Goal: Transaction & Acquisition: Purchase product/service

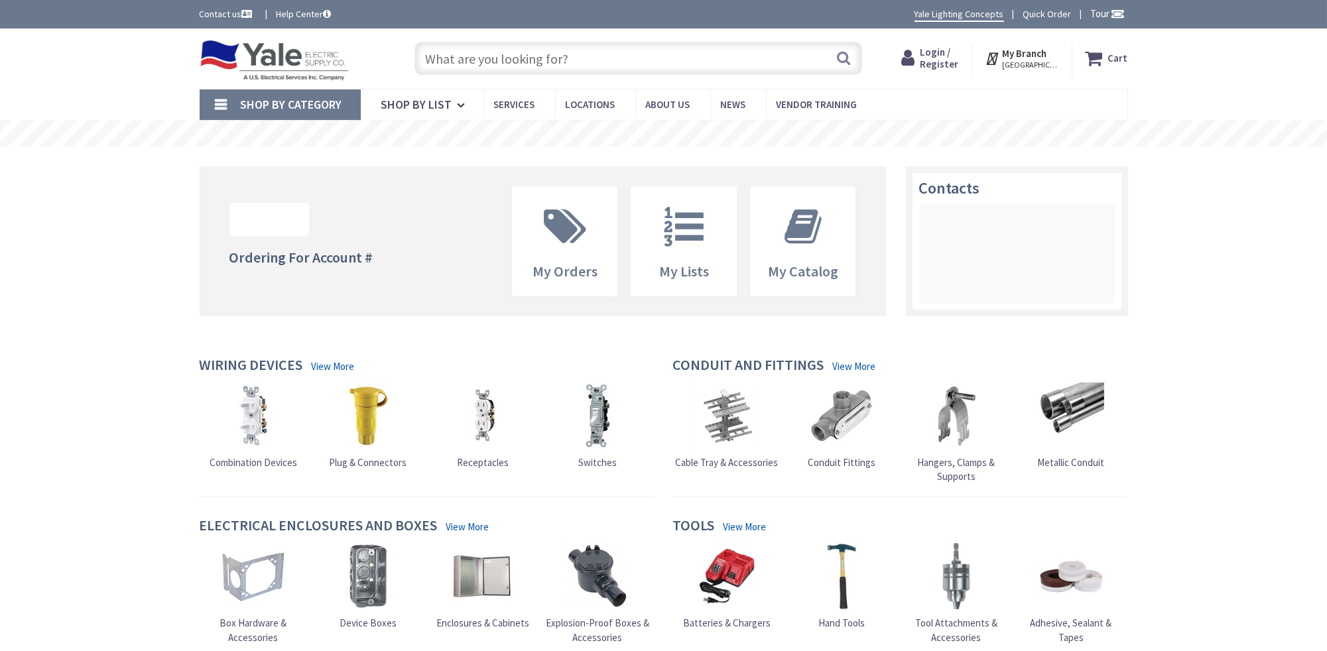
type input "[GEOGRAPHIC_DATA], [GEOGRAPHIC_DATA]"
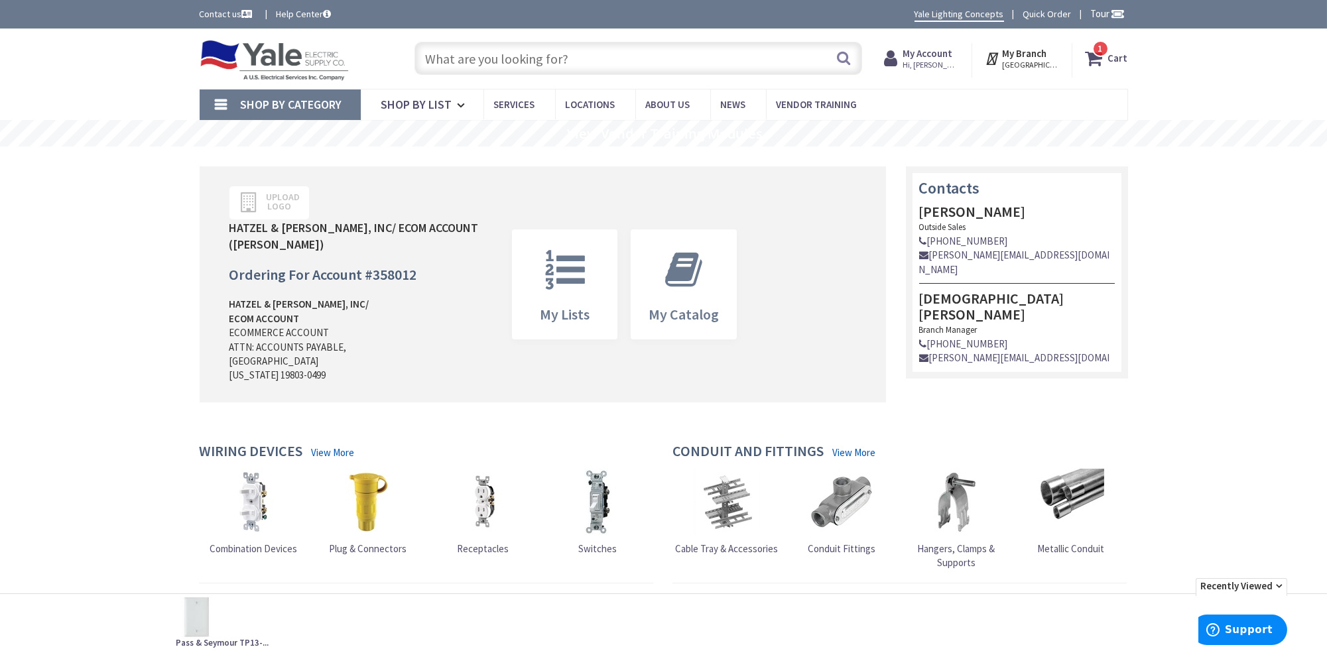
click at [1116, 56] on strong "Cart" at bounding box center [1118, 58] width 20 height 24
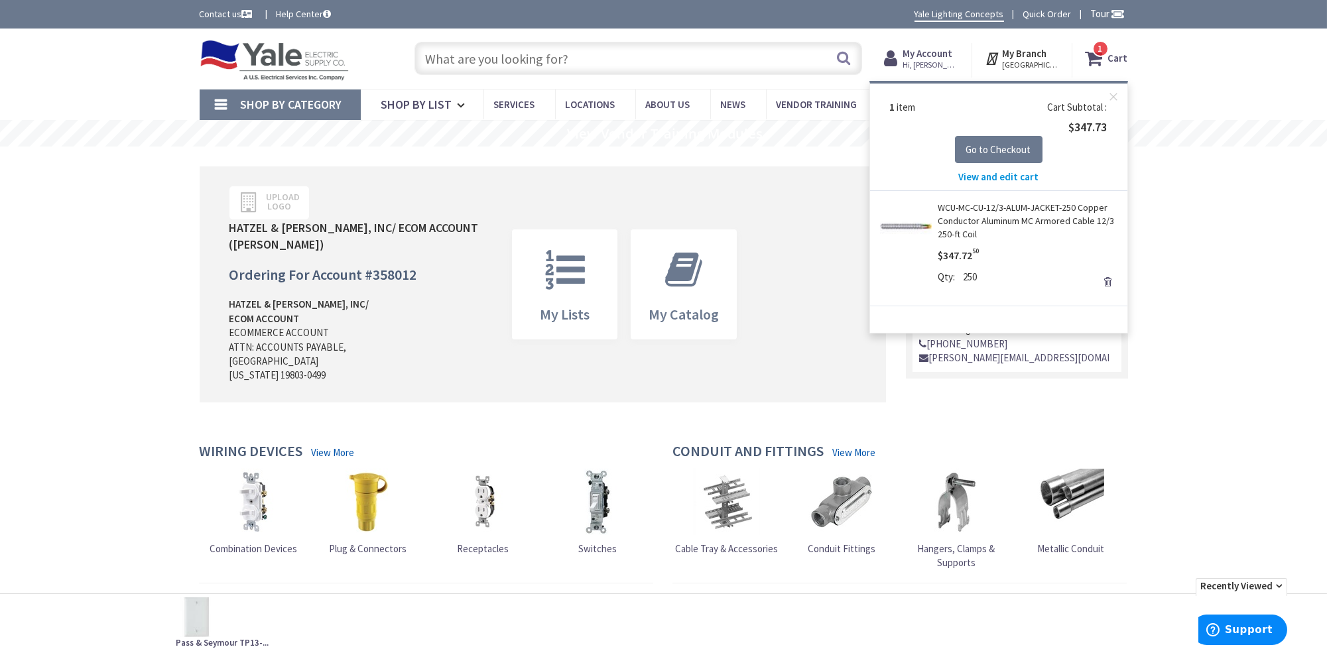
click at [1008, 176] on span "View and edit cart" at bounding box center [998, 176] width 80 height 13
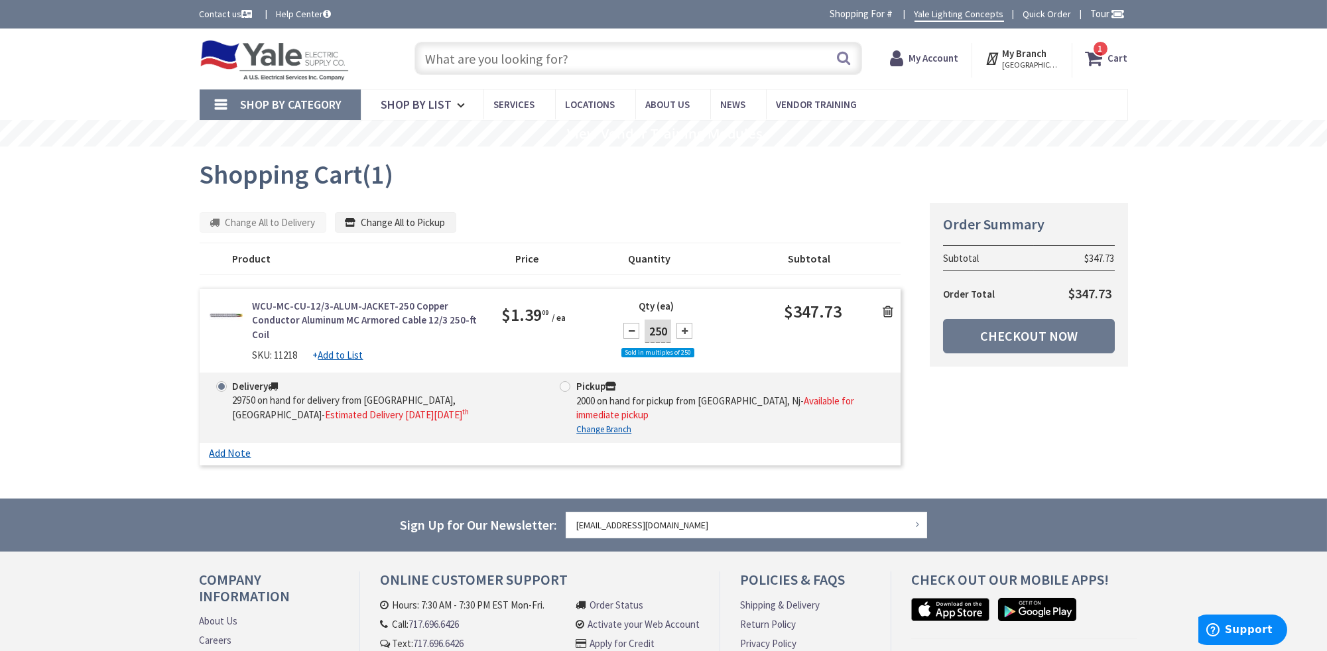
click at [887, 309] on icon at bounding box center [888, 311] width 11 height 13
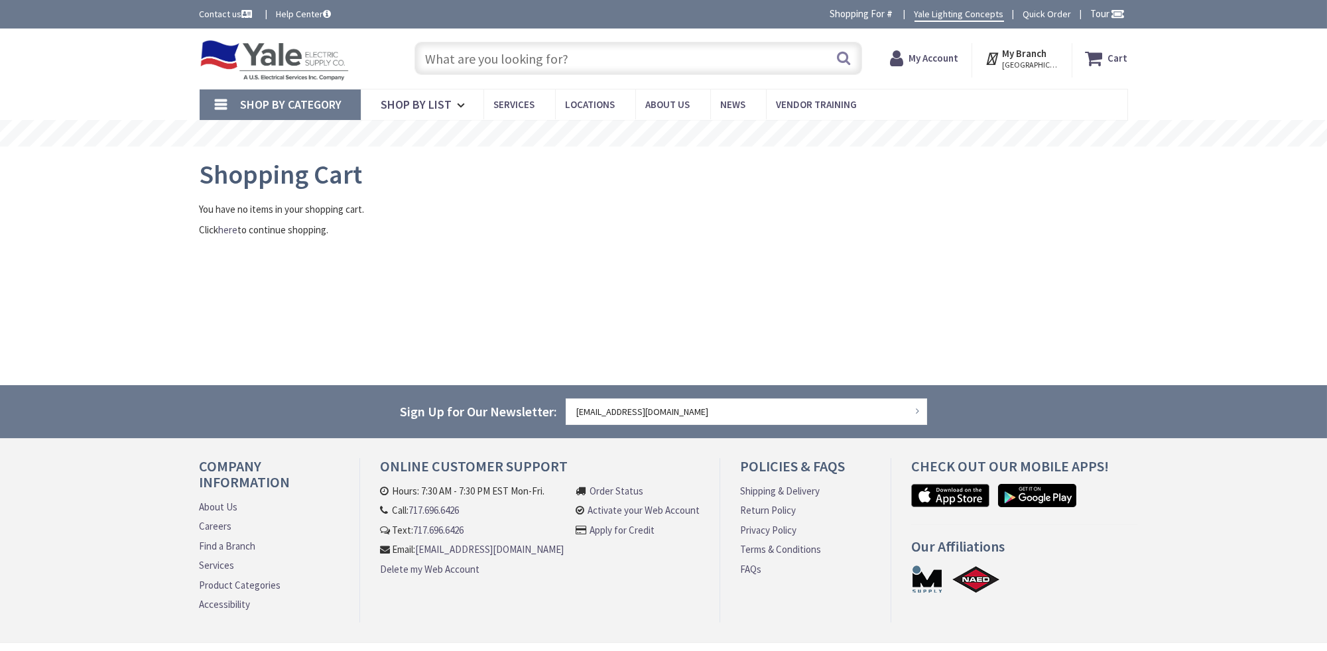
click at [496, 58] on input "text" at bounding box center [638, 58] width 448 height 33
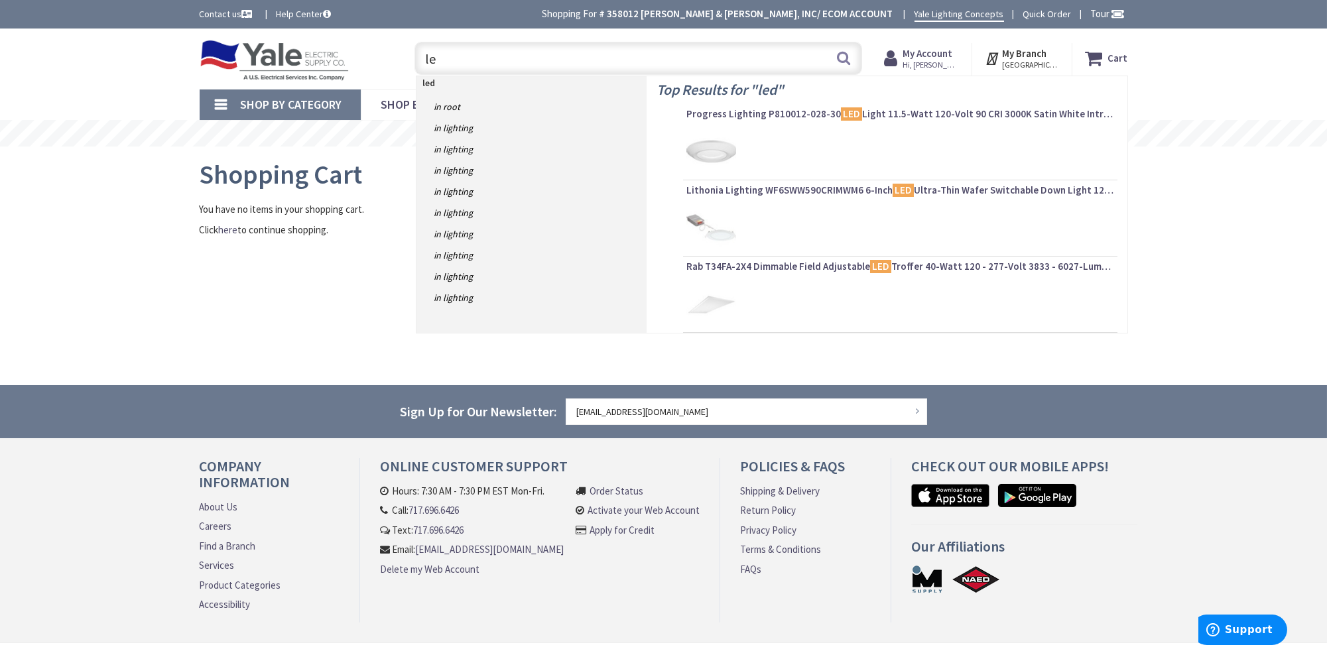
type input "l"
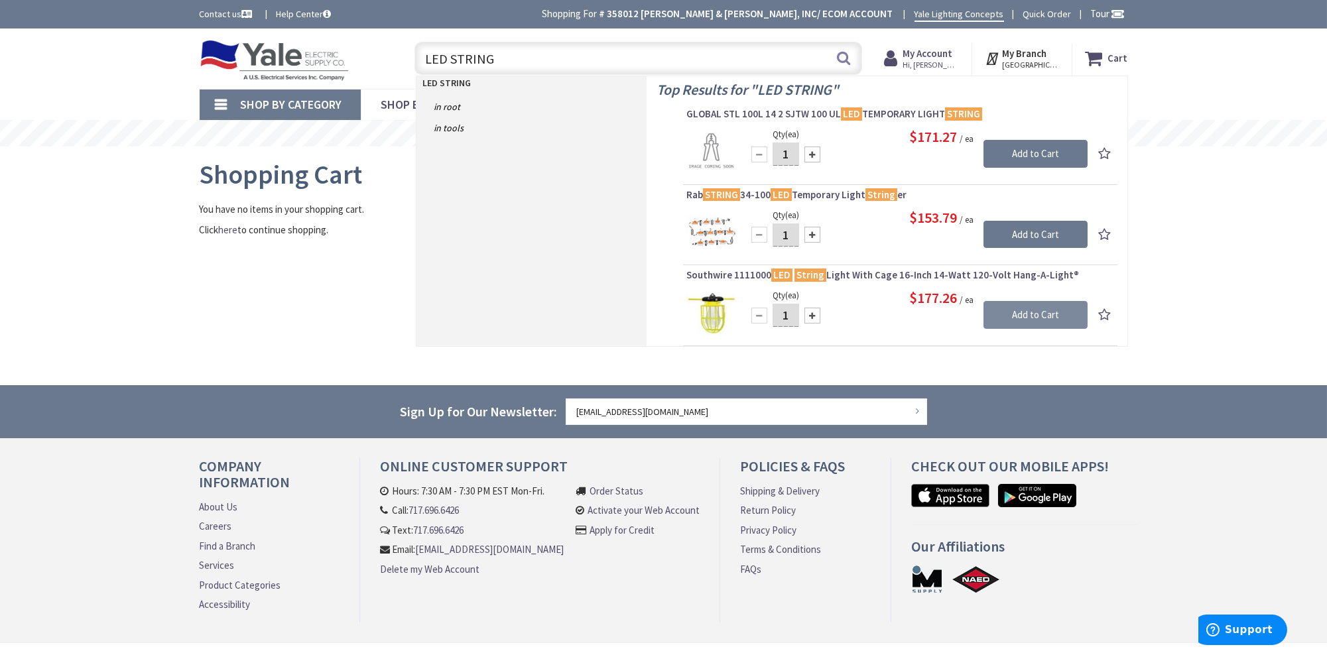
type input "LED STRING"
click at [1022, 311] on input "Add to Cart" at bounding box center [1035, 315] width 104 height 28
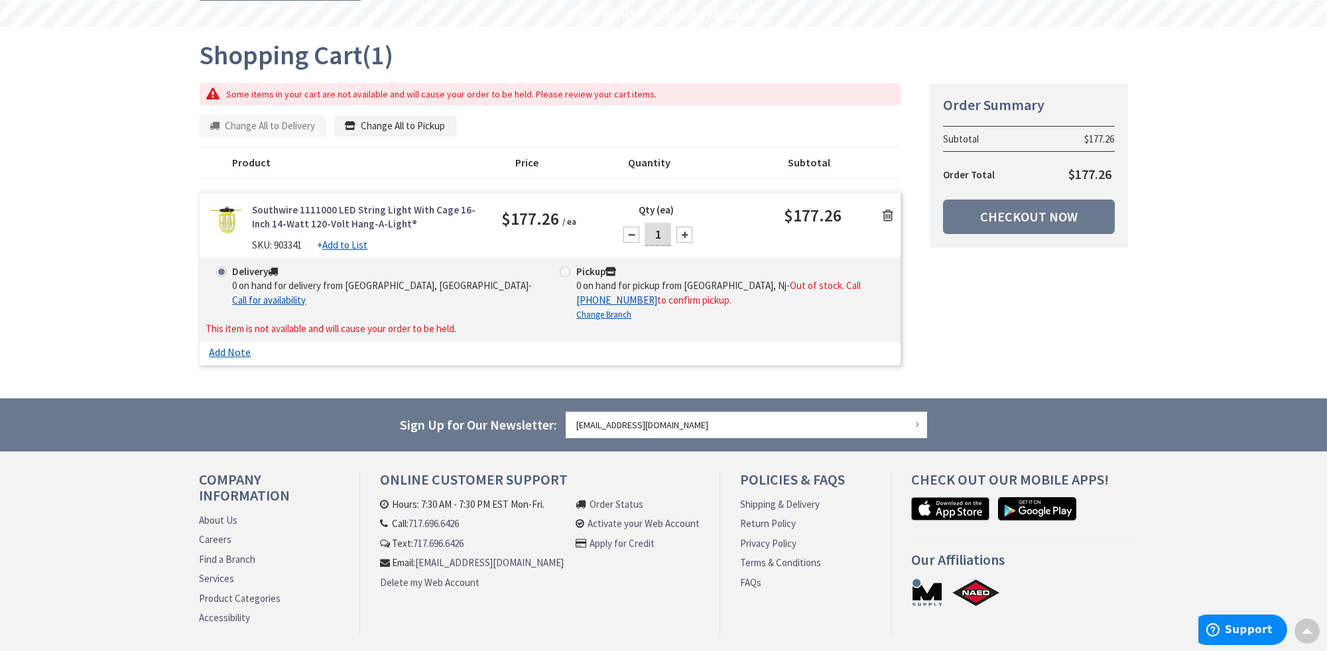
click at [890, 213] on icon at bounding box center [888, 215] width 11 height 13
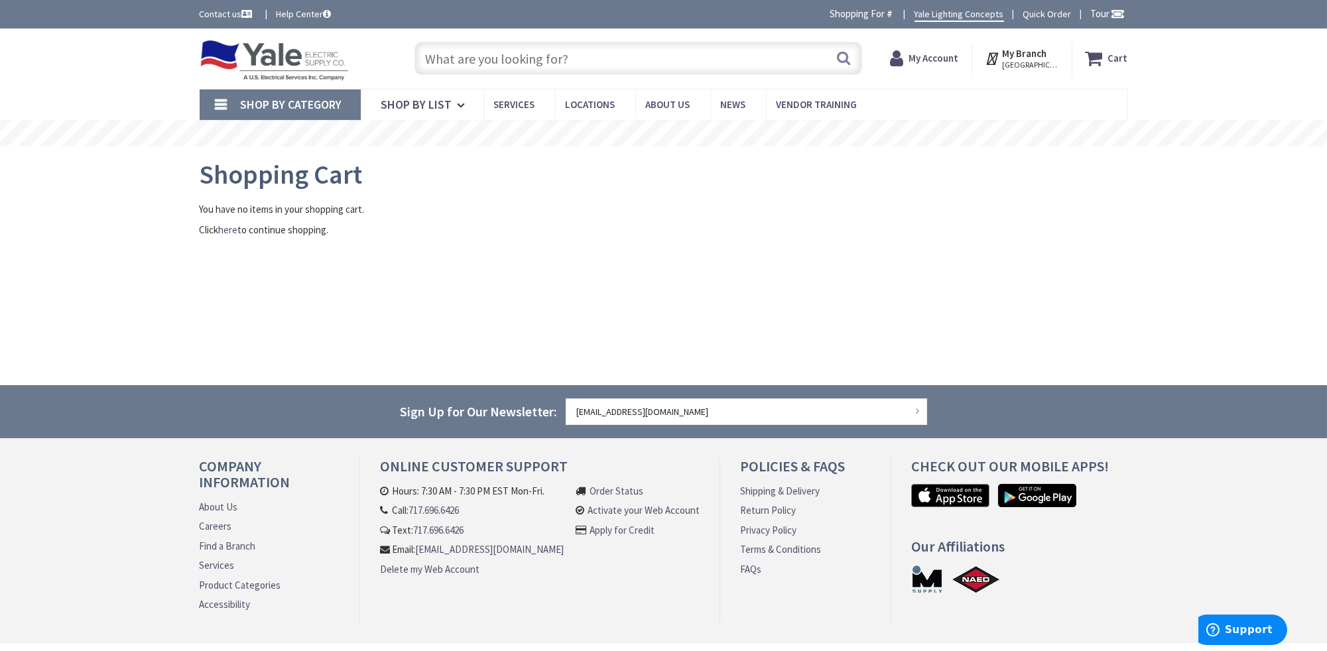
click at [524, 56] on input "text" at bounding box center [638, 58] width 448 height 33
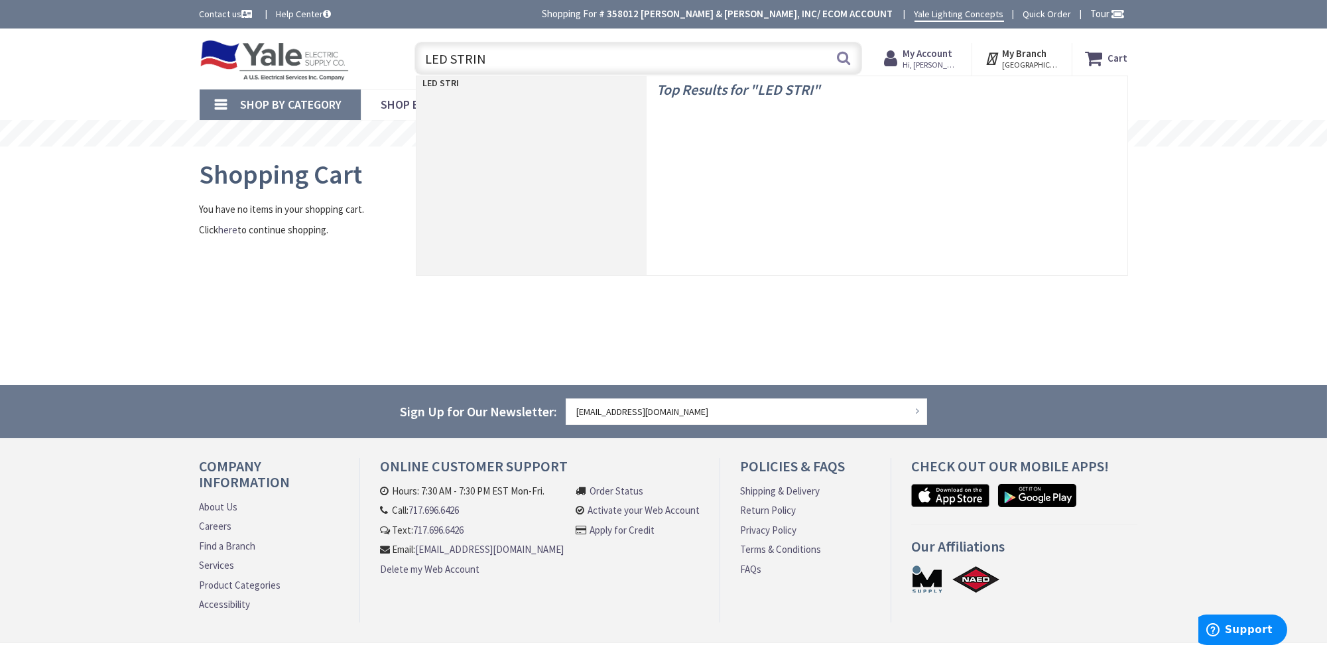
type input "LED STRING"
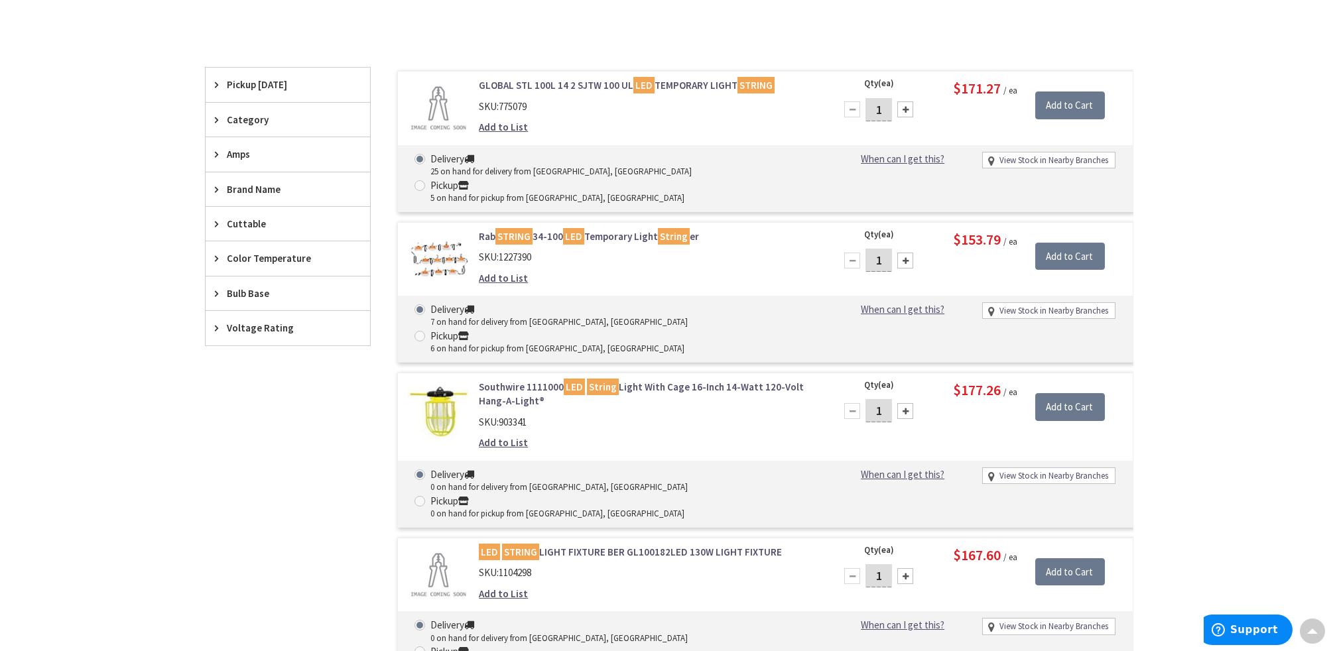
scroll to position [265, 0]
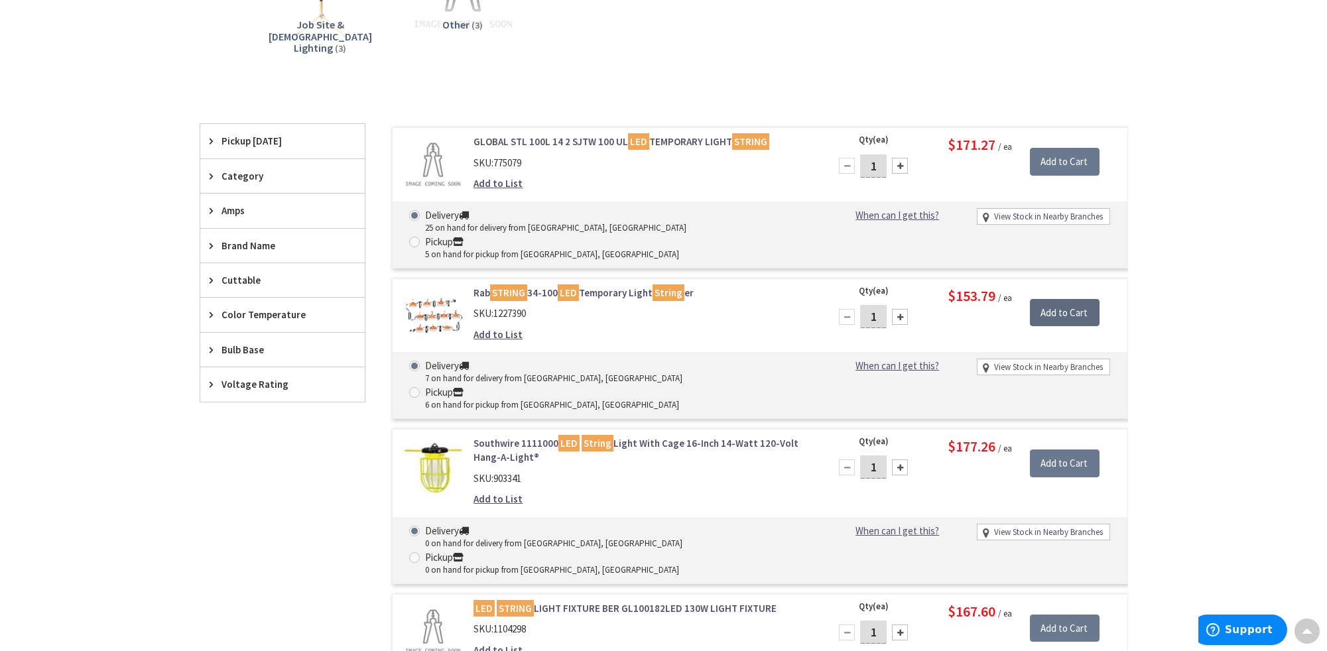
click at [1066, 299] on input "Add to Cart" at bounding box center [1065, 313] width 70 height 28
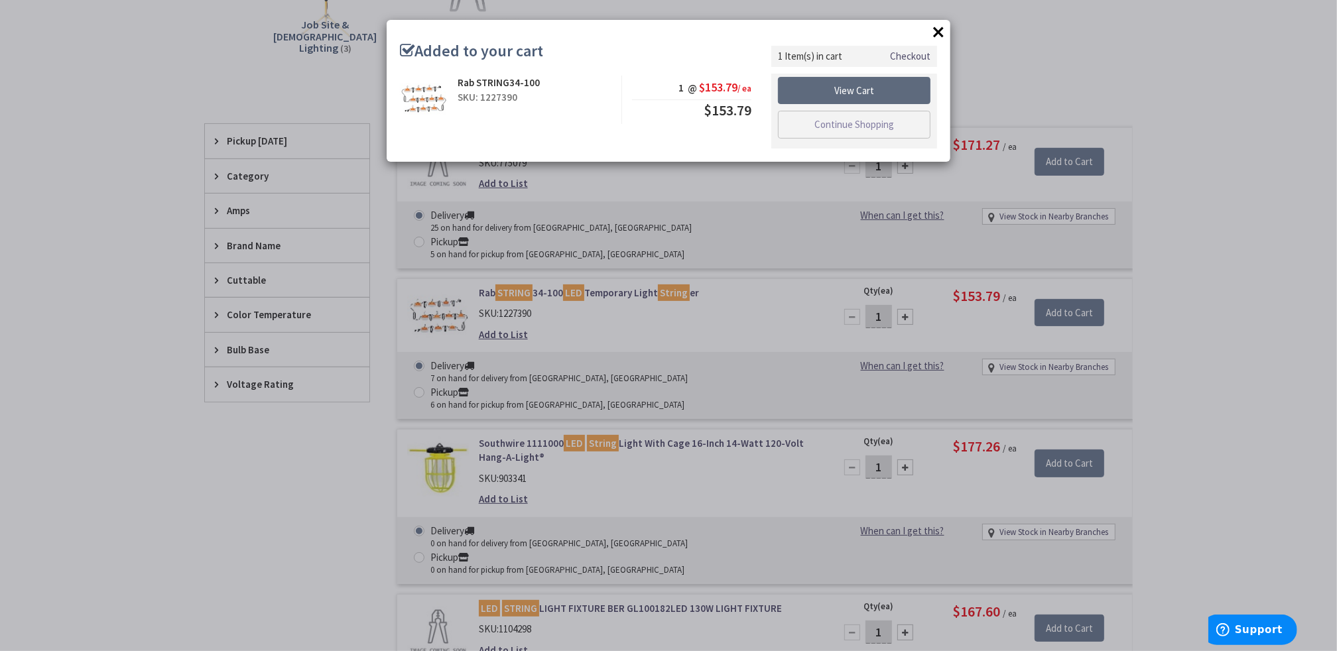
click at [822, 90] on link "View Cart" at bounding box center [854, 91] width 152 height 28
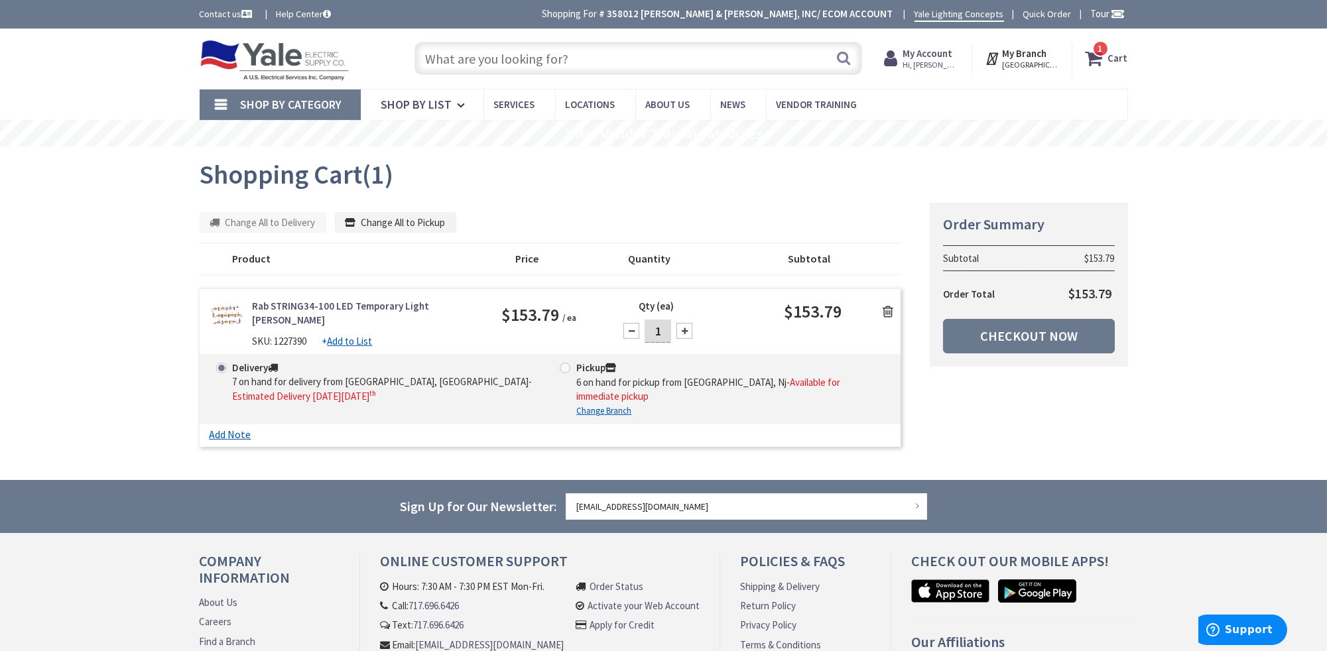
click at [888, 307] on icon at bounding box center [888, 311] width 11 height 13
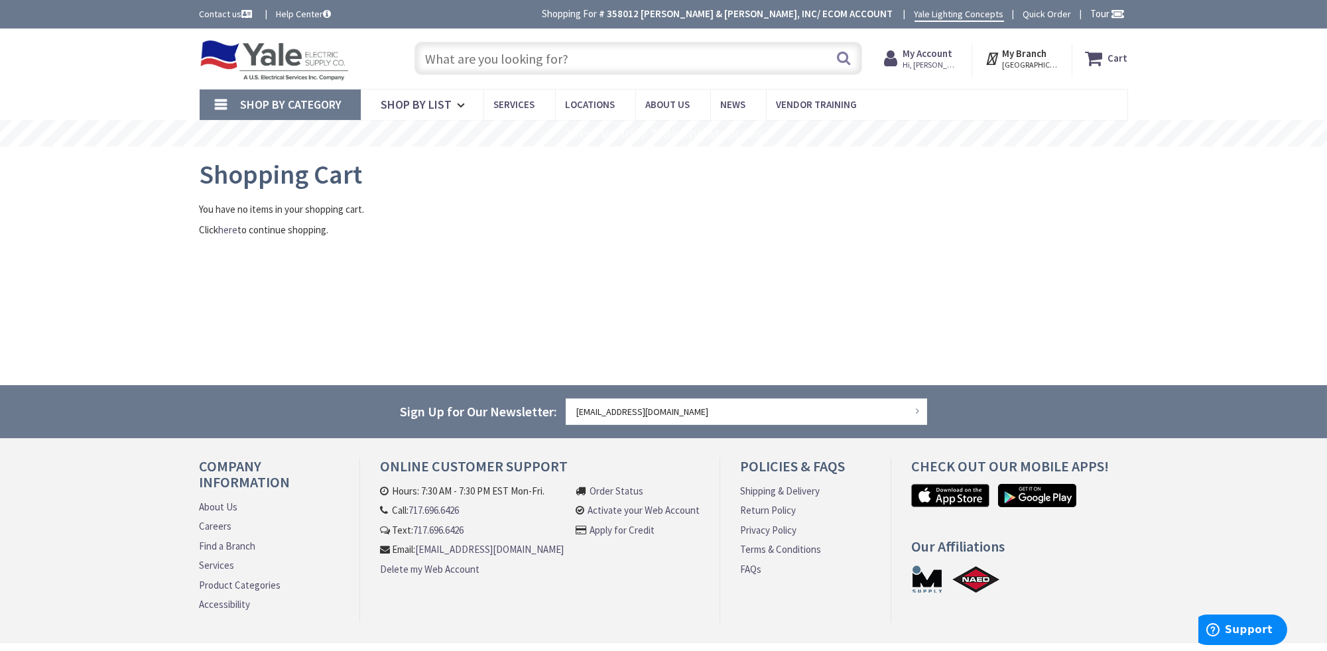
drag, startPoint x: 506, startPoint y: 56, endPoint x: 517, endPoint y: 54, distance: 10.8
click at [508, 56] on input "text" at bounding box center [638, 58] width 448 height 33
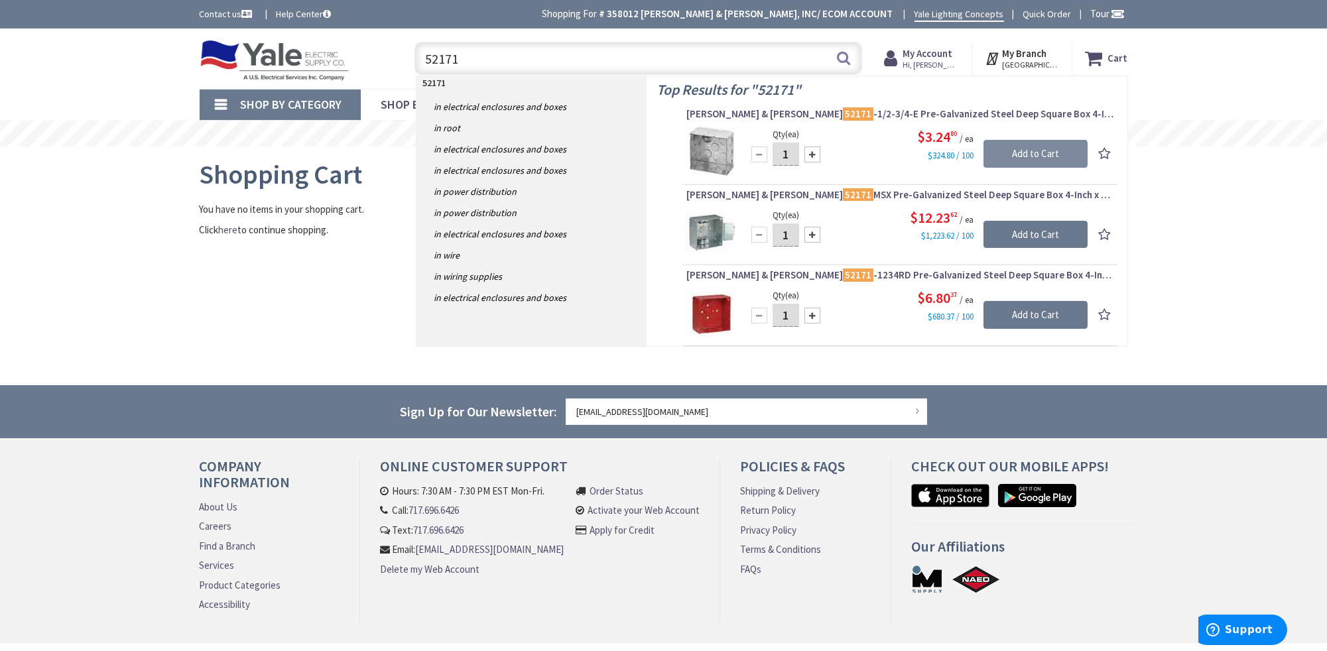
type input "52171"
click at [1059, 152] on input "Add to Cart" at bounding box center [1035, 154] width 104 height 28
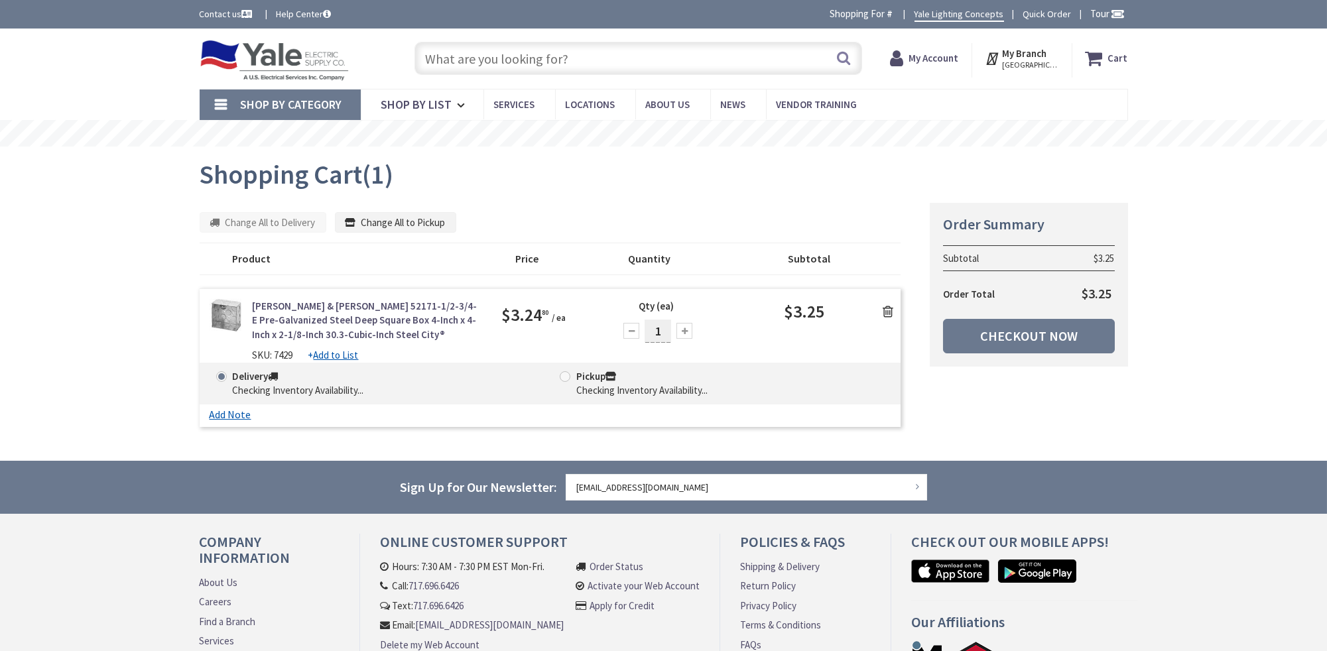
click at [472, 57] on input "text" at bounding box center [638, 58] width 448 height 33
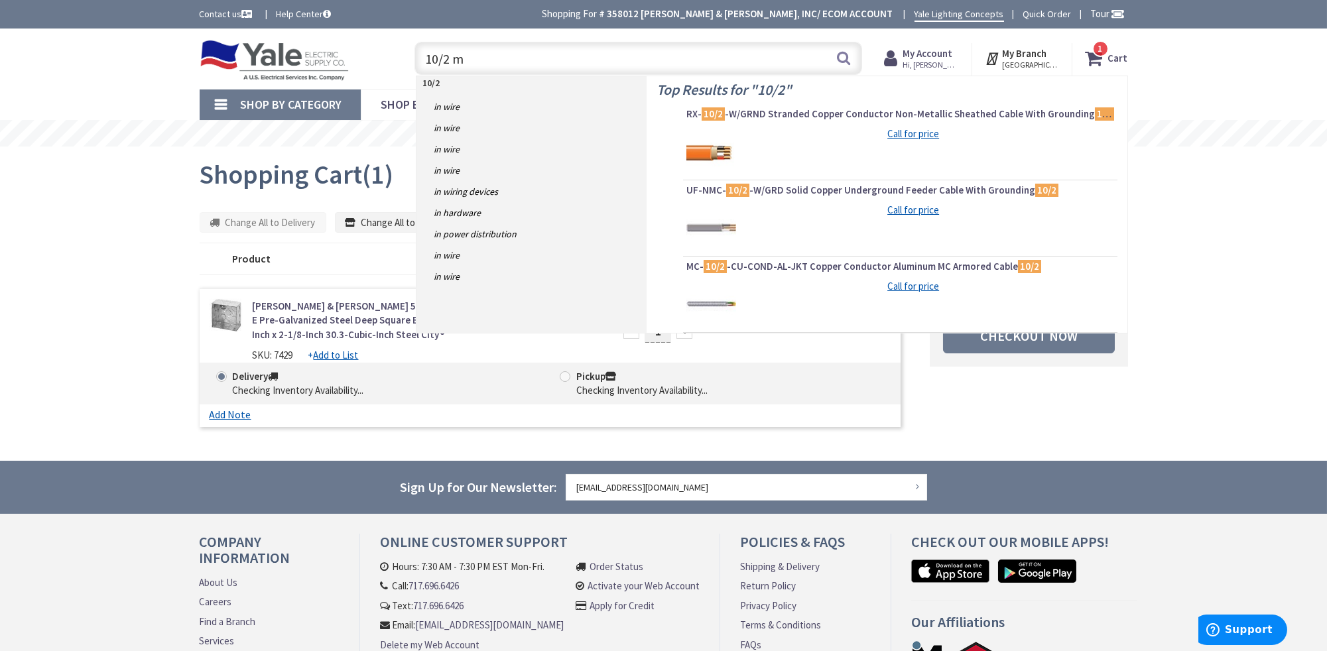
type input "10/2 mc"
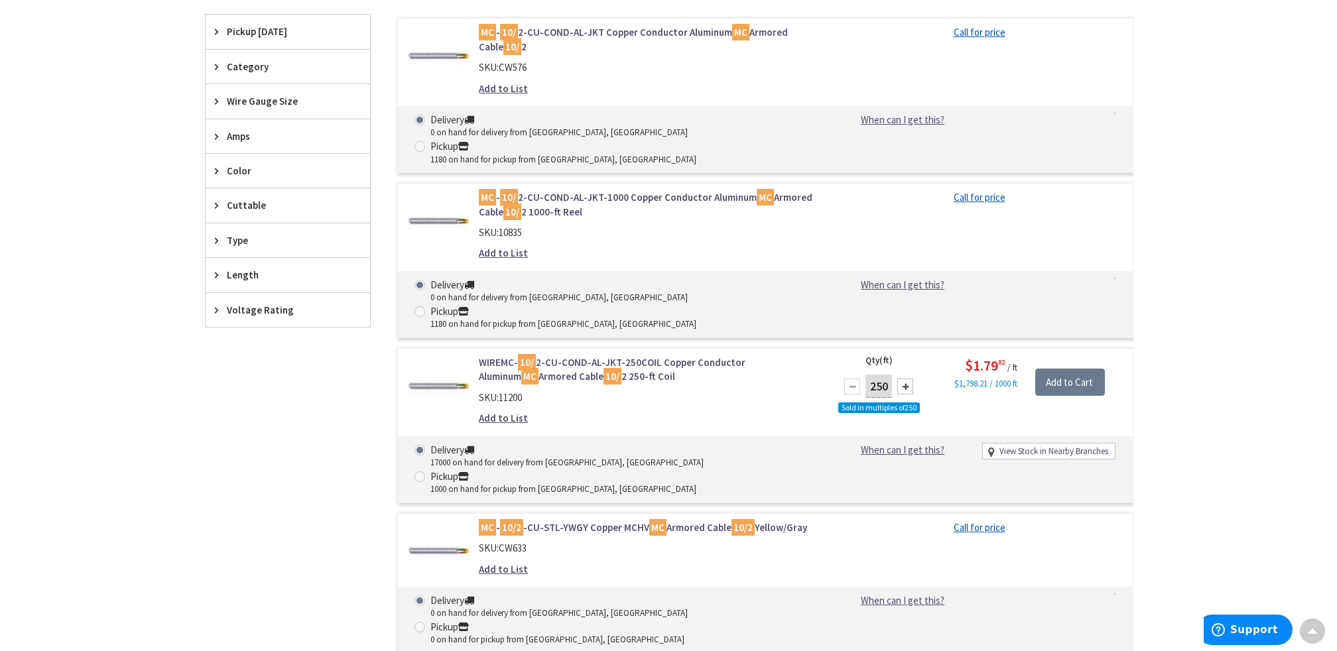
scroll to position [398, 0]
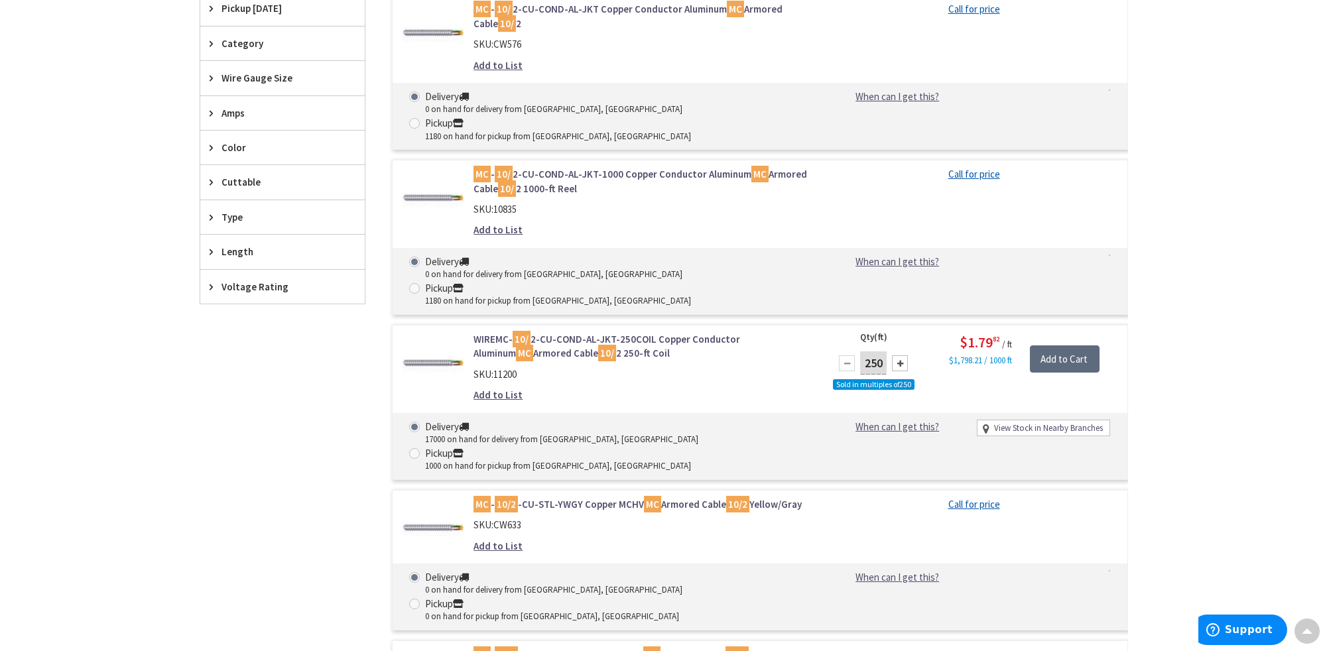
click at [1079, 345] on input "Add to Cart" at bounding box center [1065, 359] width 70 height 28
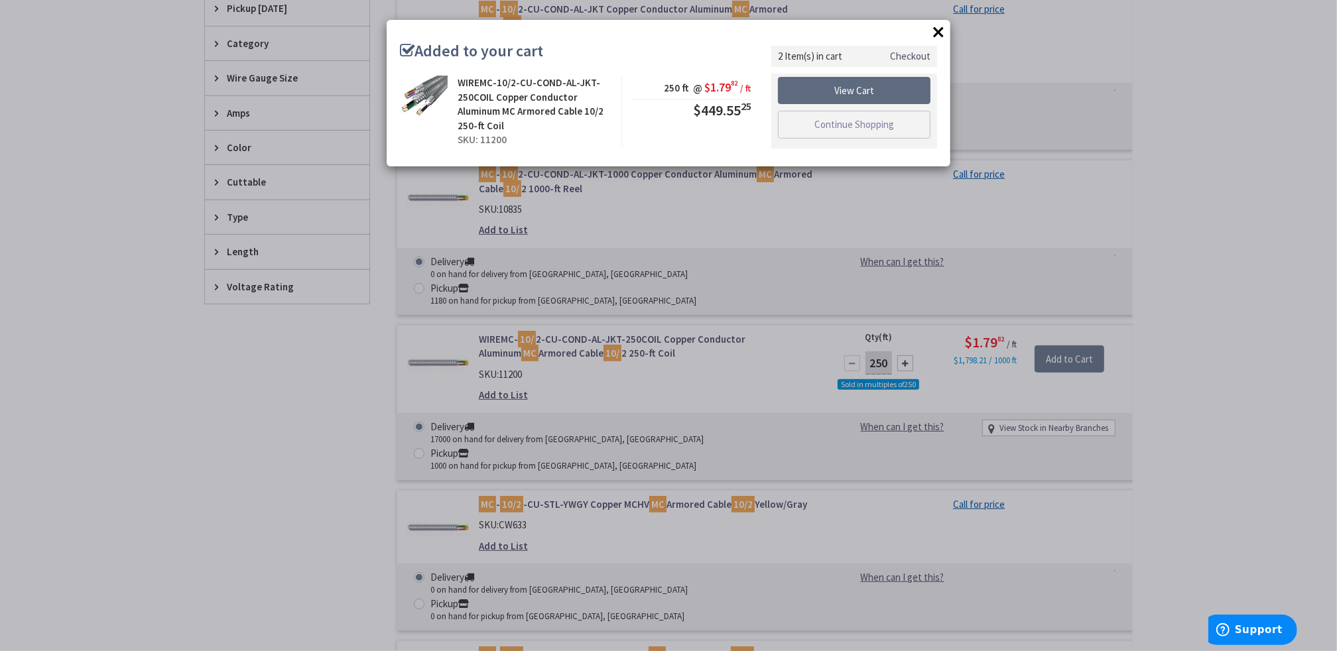
click at [883, 79] on link "View Cart" at bounding box center [854, 91] width 152 height 28
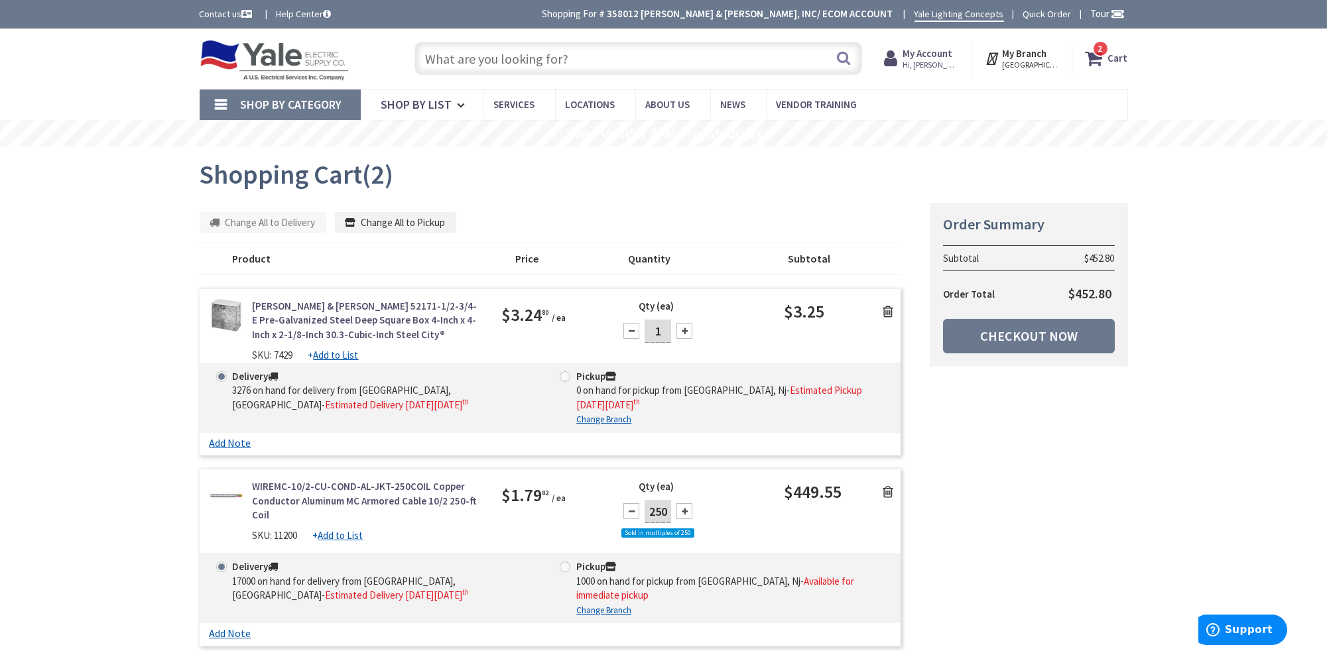
click at [886, 489] on icon at bounding box center [888, 491] width 11 height 13
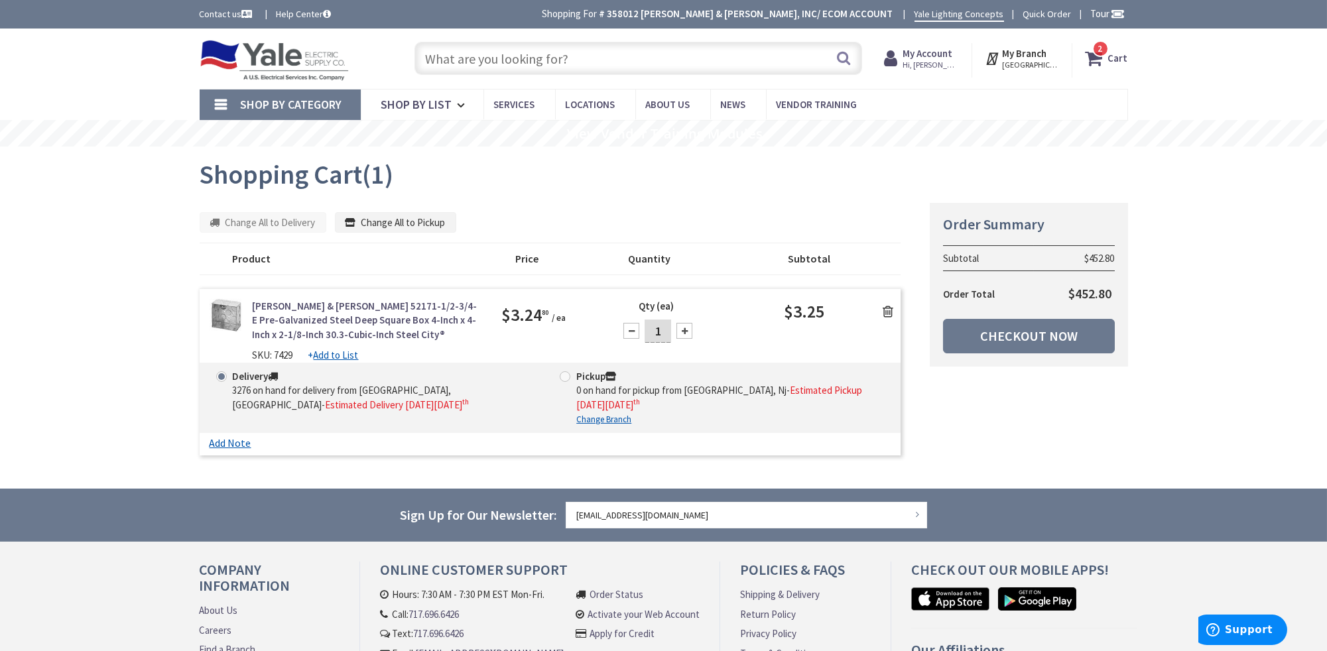
click at [888, 310] on icon at bounding box center [888, 311] width 11 height 13
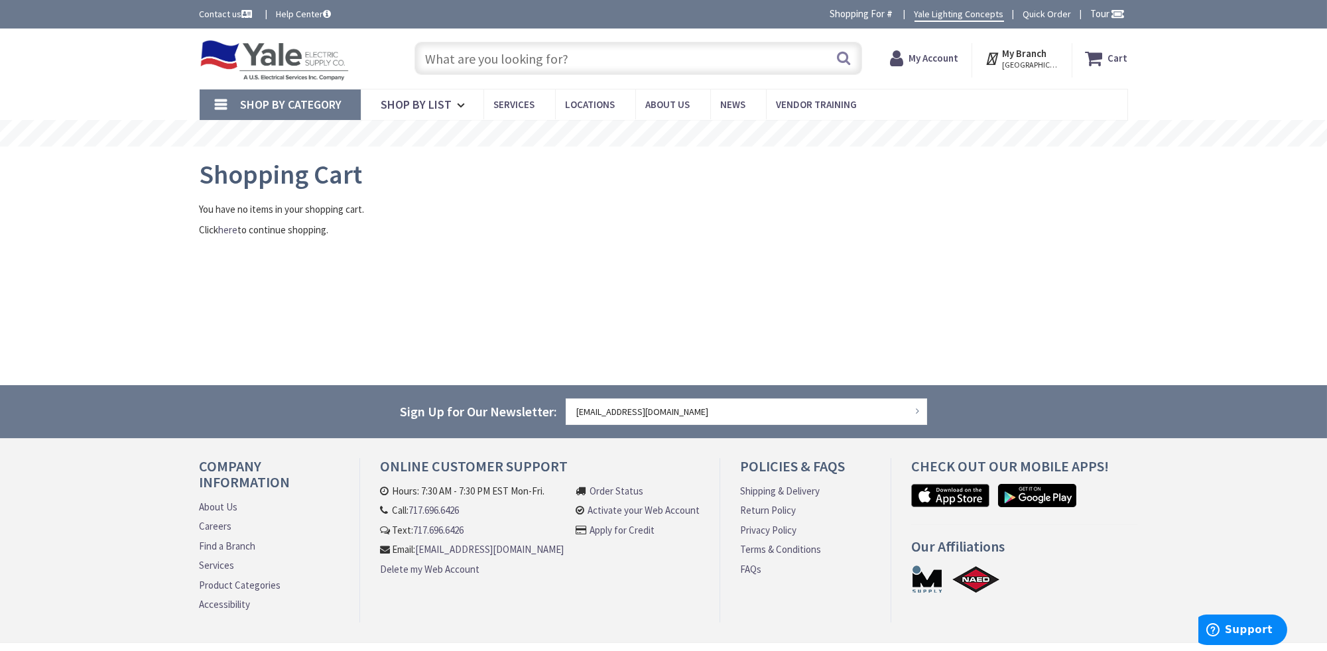
click at [486, 58] on input "text" at bounding box center [638, 58] width 448 height 33
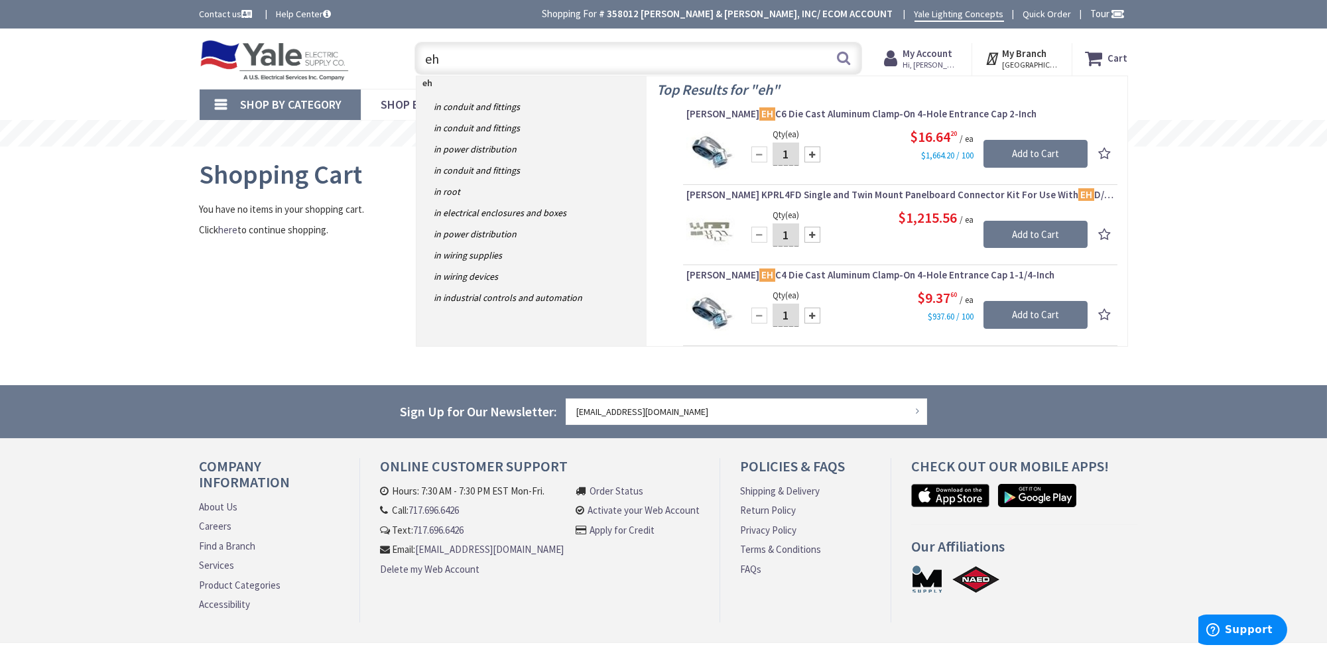
type input "e"
type input "EHB3125"
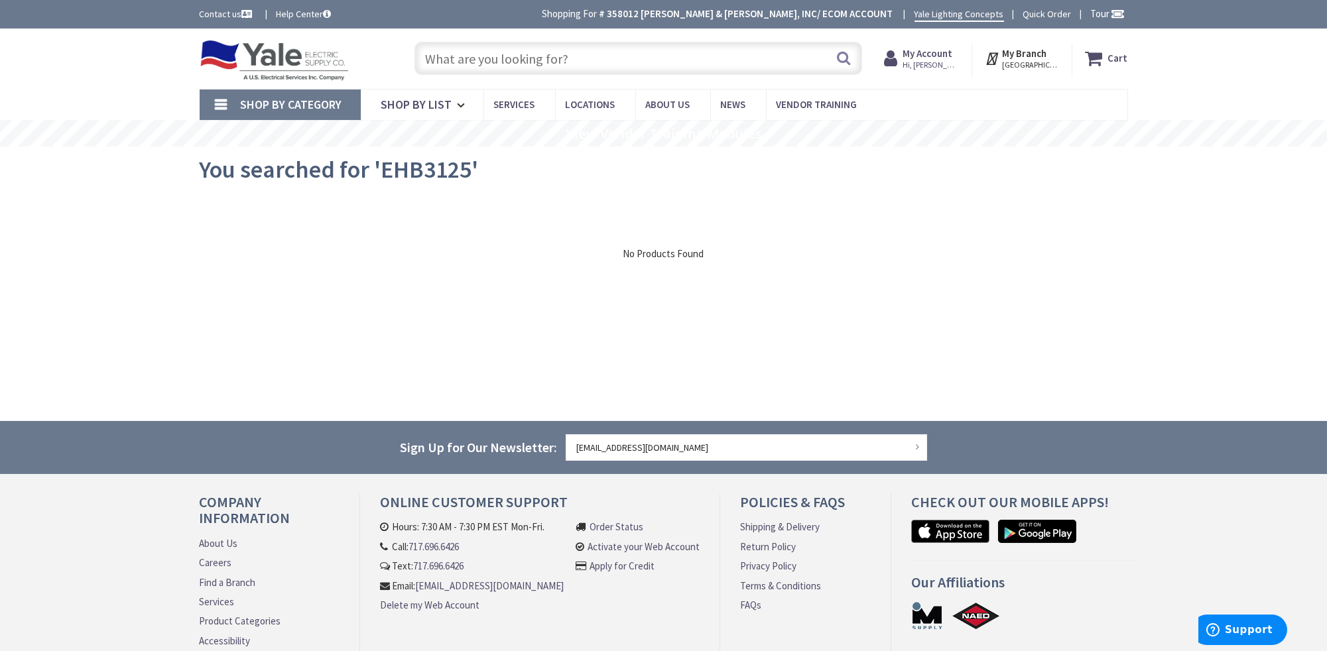
click at [599, 60] on input "text" at bounding box center [638, 58] width 448 height 33
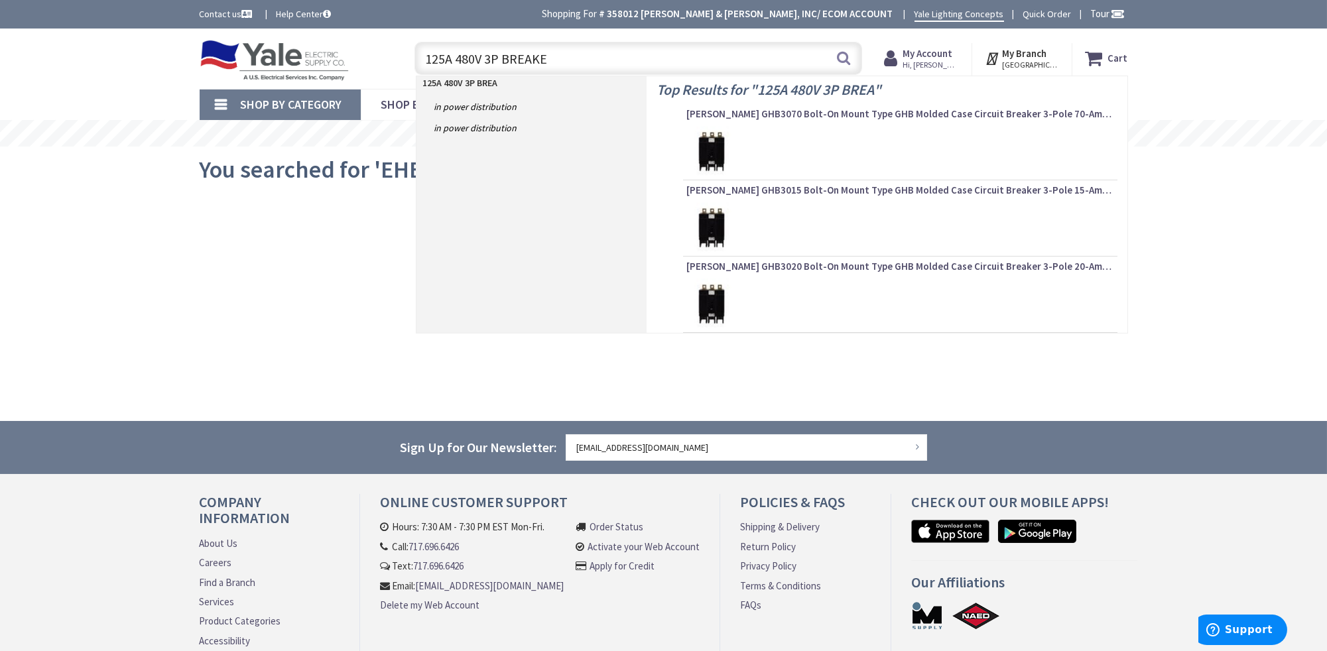
type input "125A 480V 3P BREAKER"
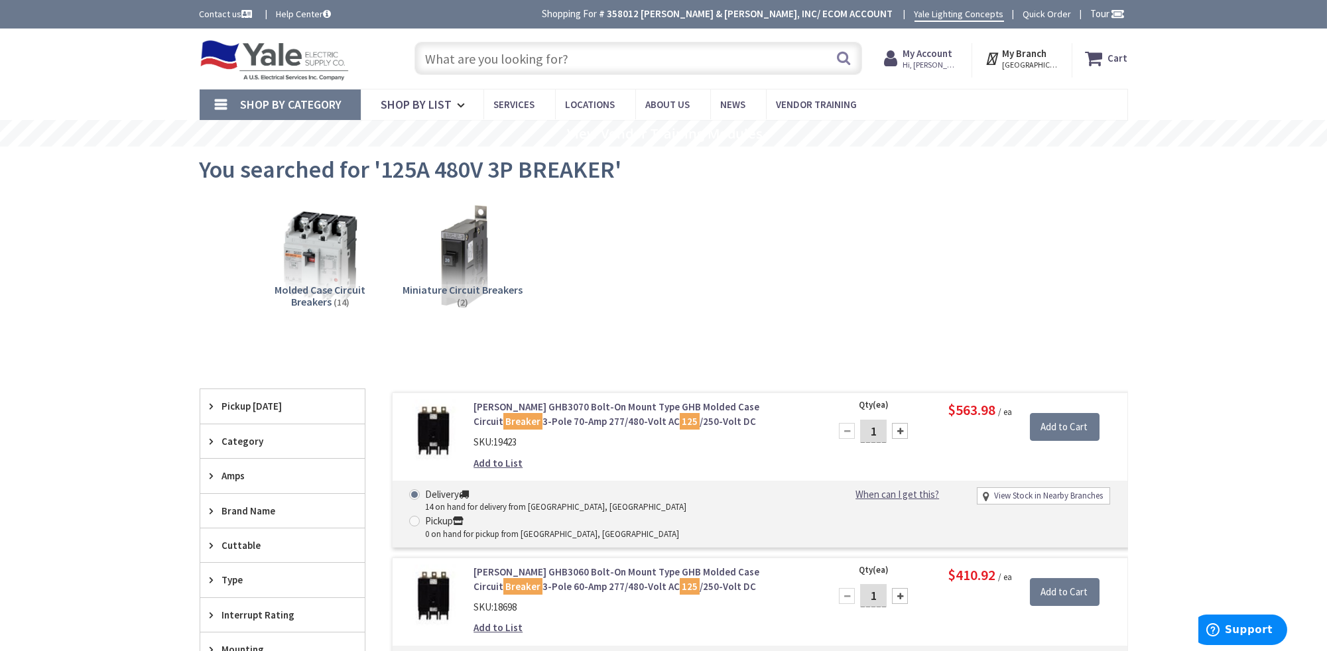
click at [540, 60] on input "text" at bounding box center [638, 58] width 448 height 33
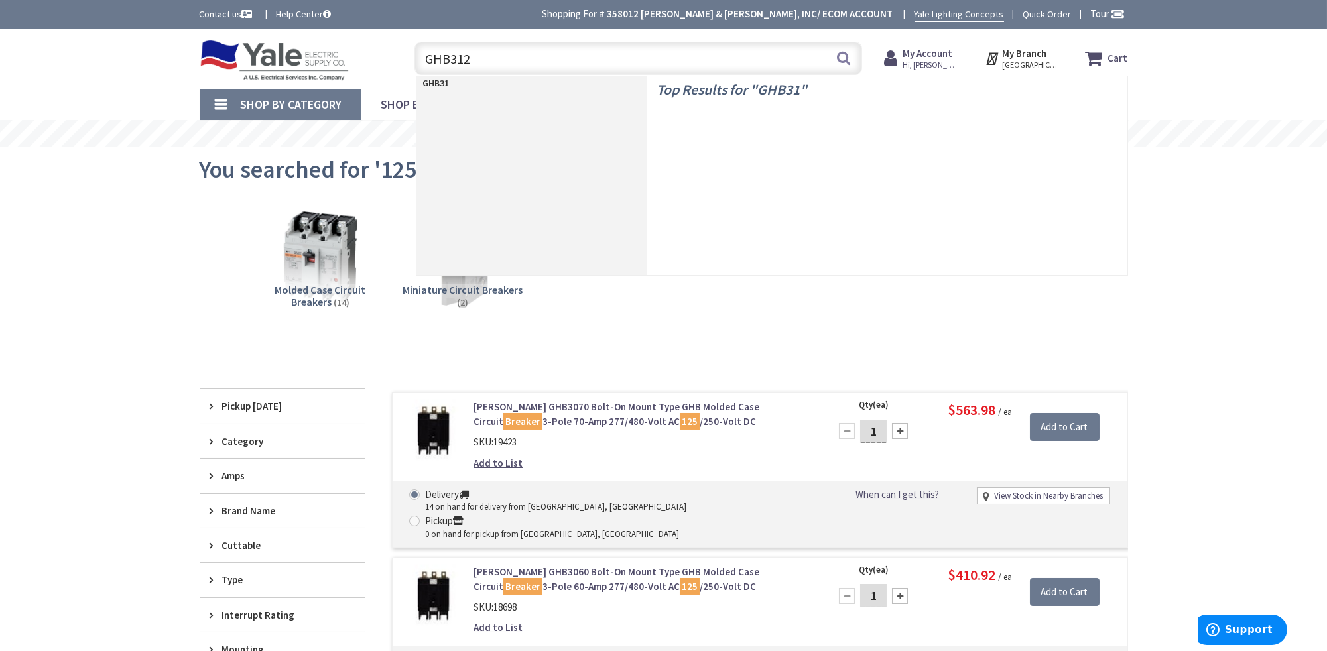
type input "GHB3125"
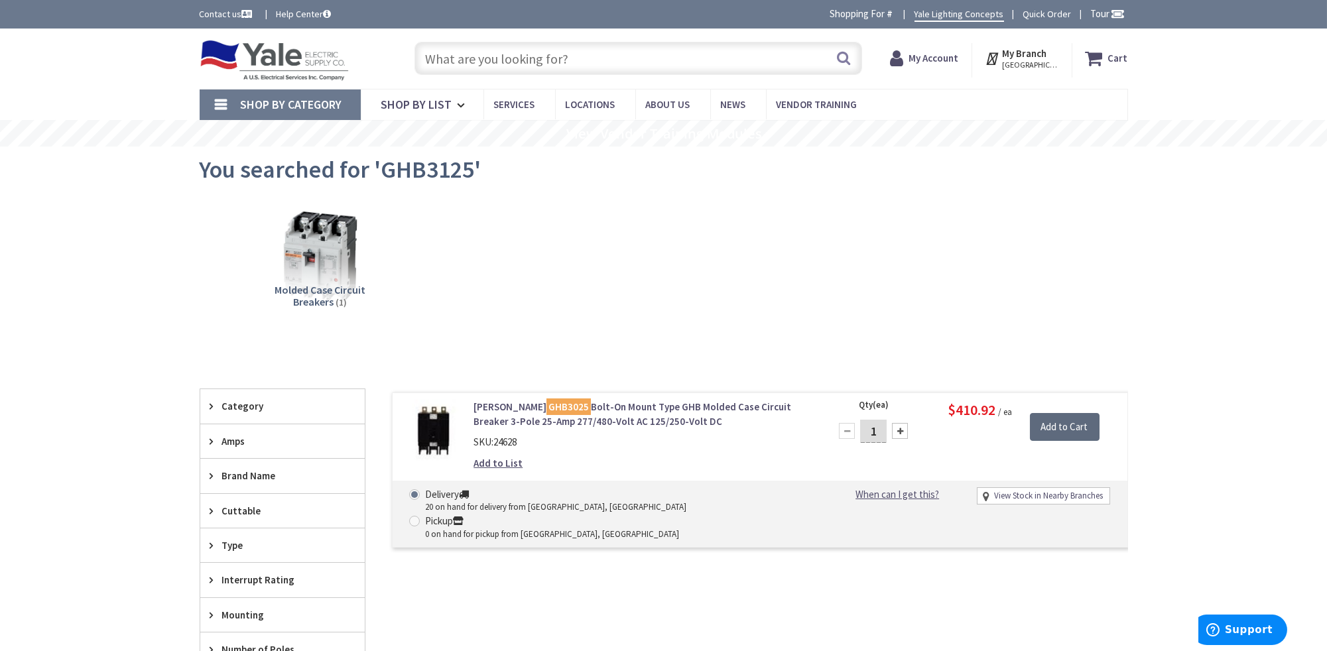
click at [1063, 418] on input "Add to Cart" at bounding box center [1065, 427] width 70 height 28
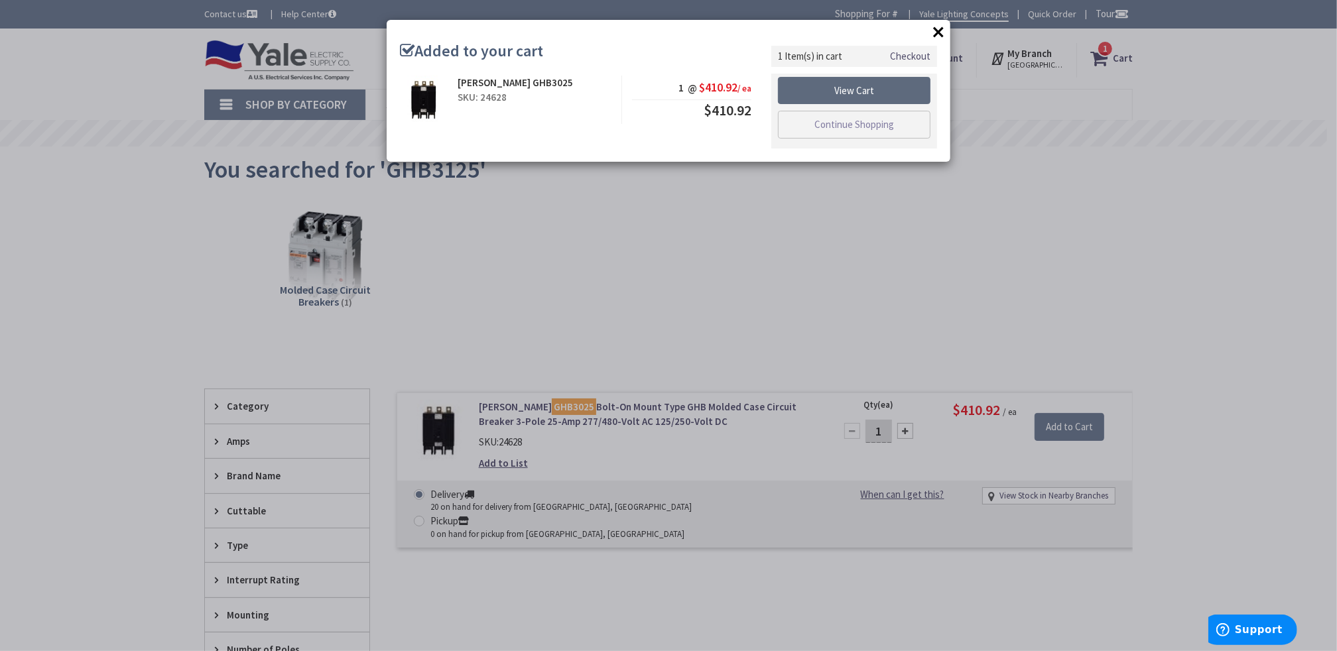
click at [839, 84] on link "View Cart" at bounding box center [854, 91] width 152 height 28
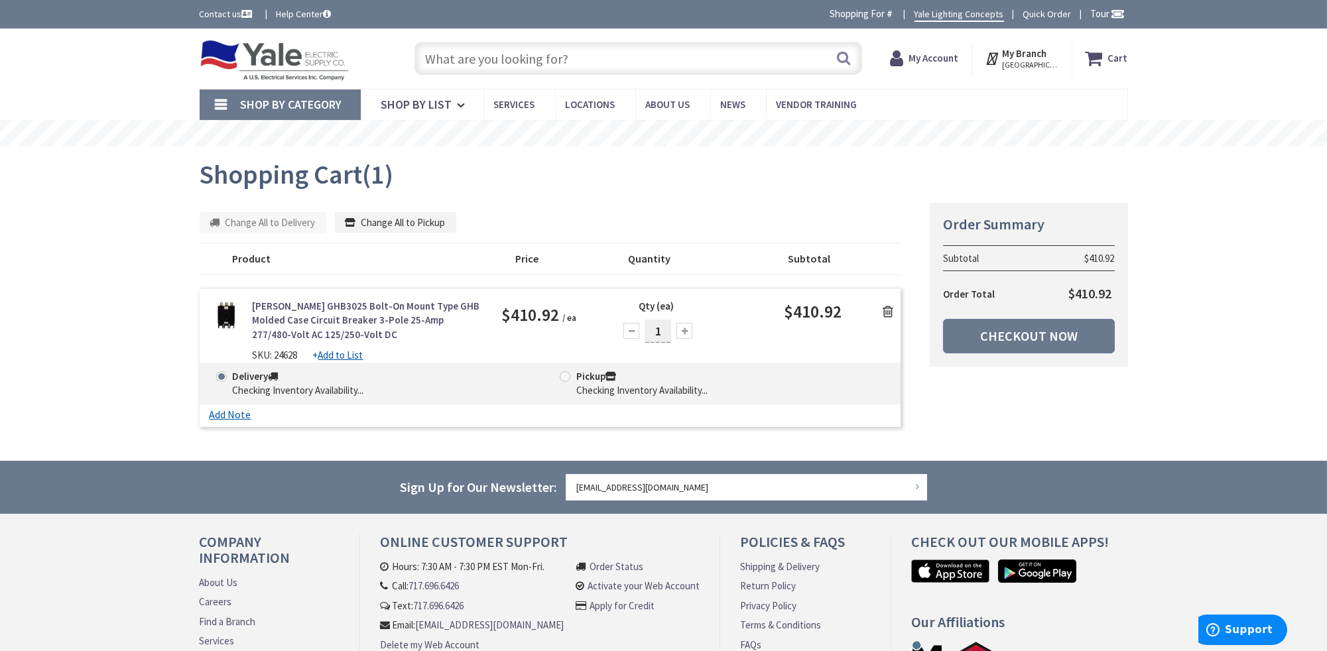
click at [475, 51] on input "text" at bounding box center [638, 58] width 448 height 33
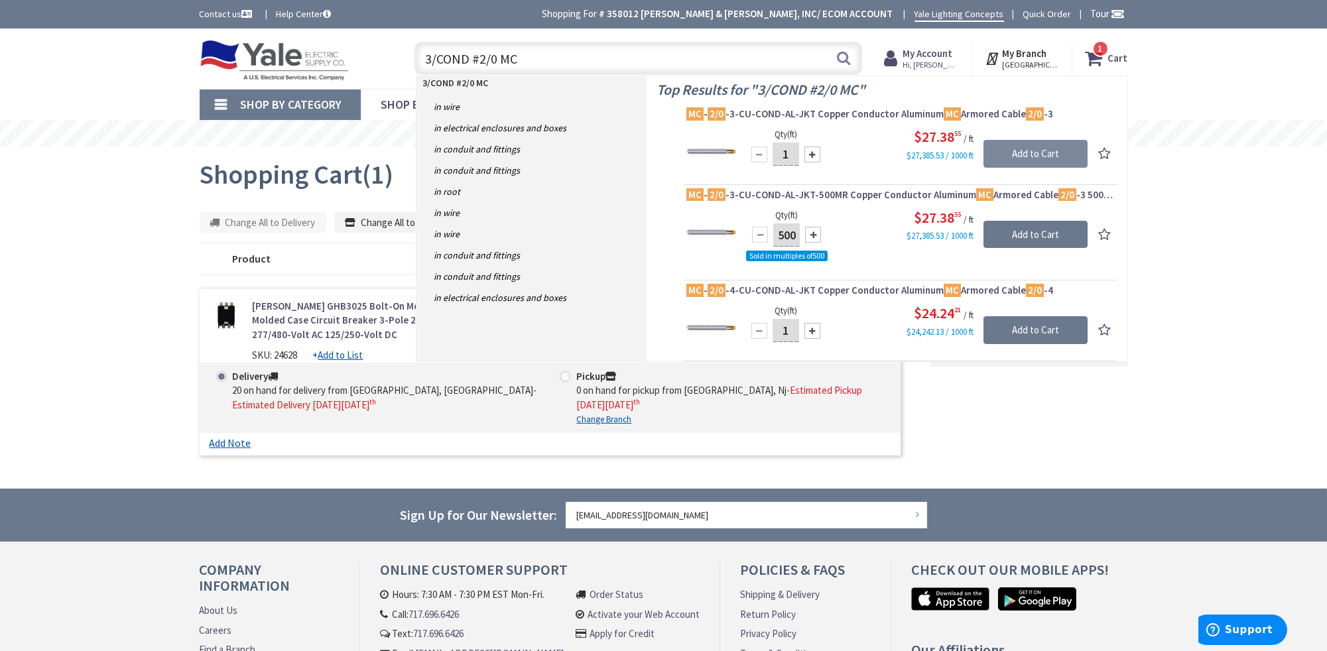
type input "3/COND #2/0 MC"
click at [1042, 152] on input "Add to Cart" at bounding box center [1035, 154] width 104 height 28
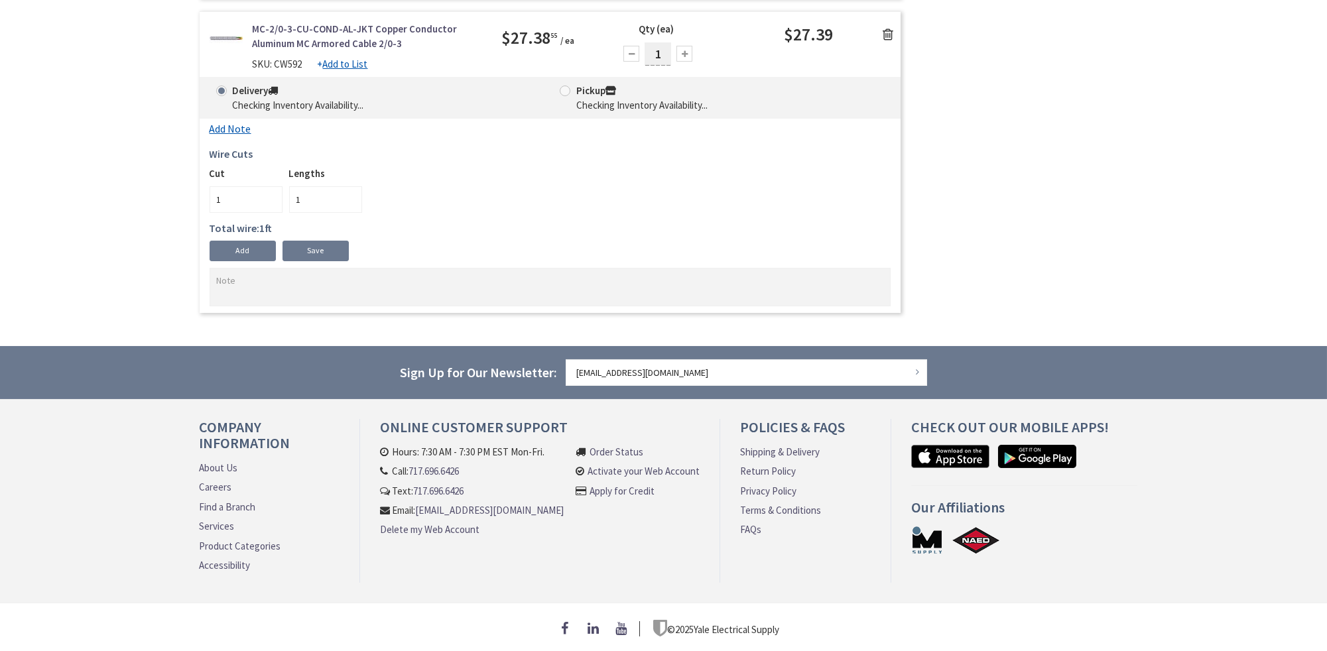
click at [527, 60] on div "MC-2/0-3-CU-COND-AL-JKT Copper Conductor Aluminum MC Armored Cable 2/0-3 SKU: C…" at bounding box center [550, 49] width 701 height 55
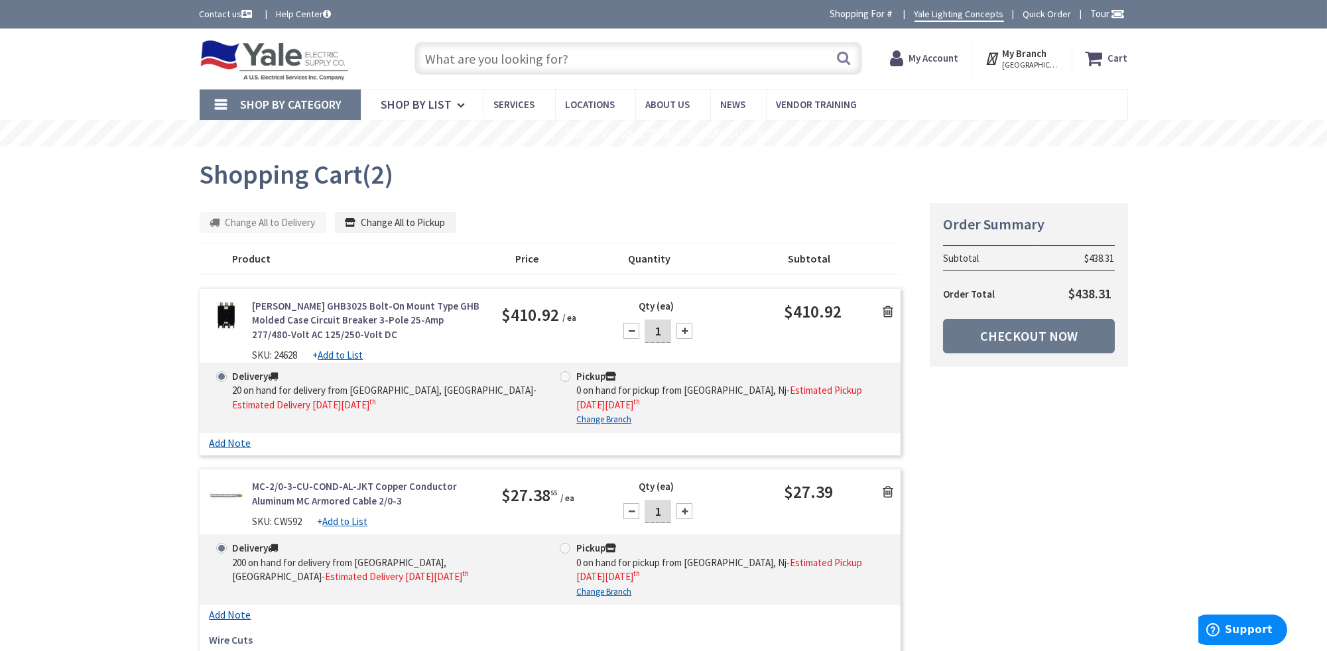
click at [527, 58] on input "text" at bounding box center [638, 58] width 448 height 33
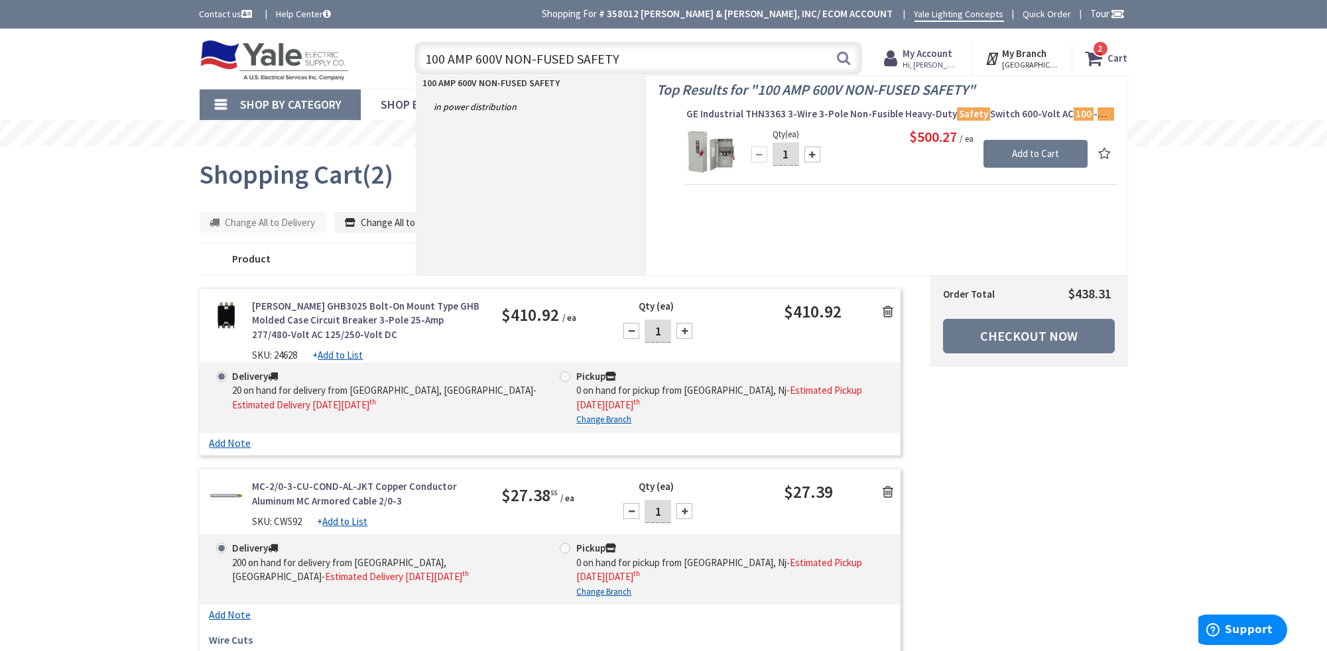
click at [503, 56] on input "100 AMP 600V NON-FUSED SAFETY" at bounding box center [638, 58] width 448 height 33
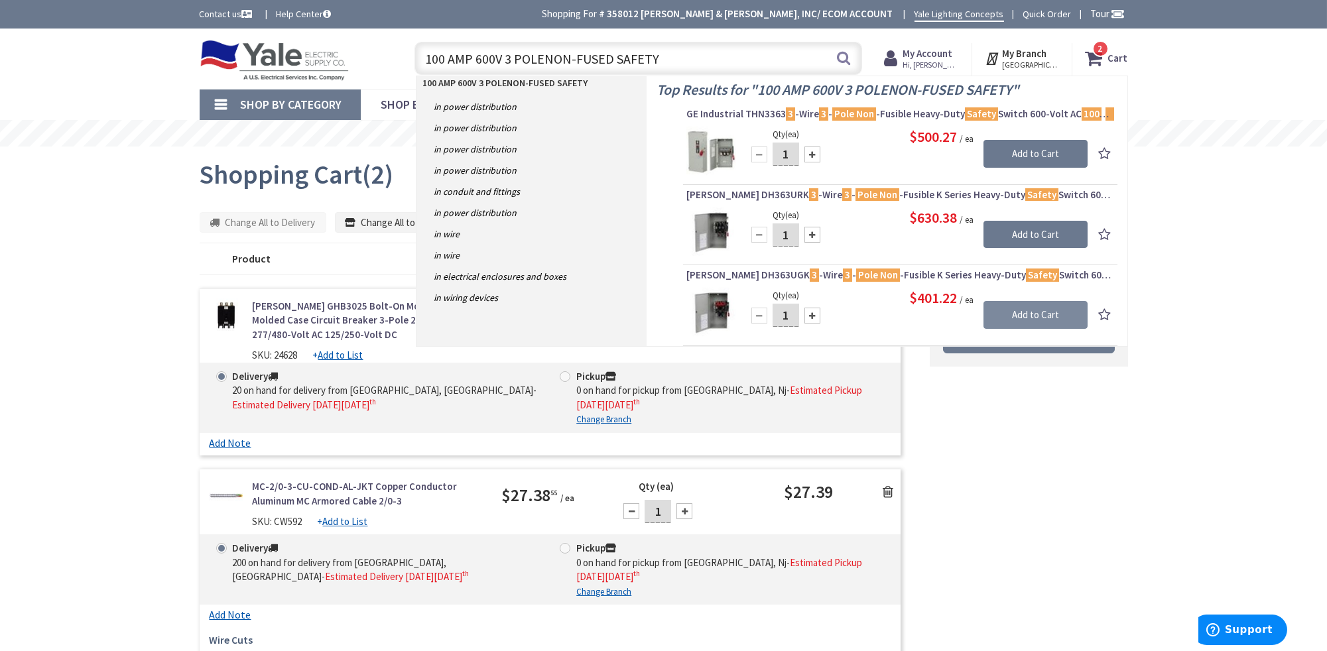
type input "100 AMP 600V 3 POLENON-FUSED SAFETY"
click at [1040, 307] on input "Add to Cart" at bounding box center [1035, 315] width 104 height 28
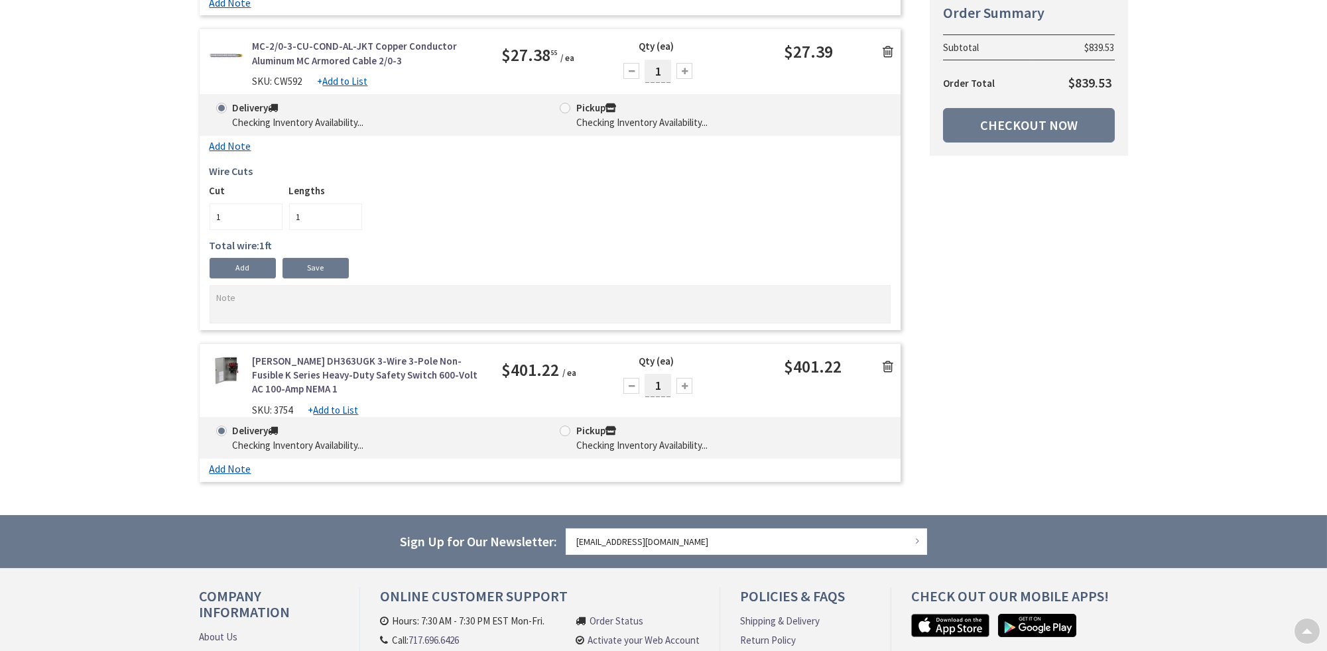
scroll to position [440, 0]
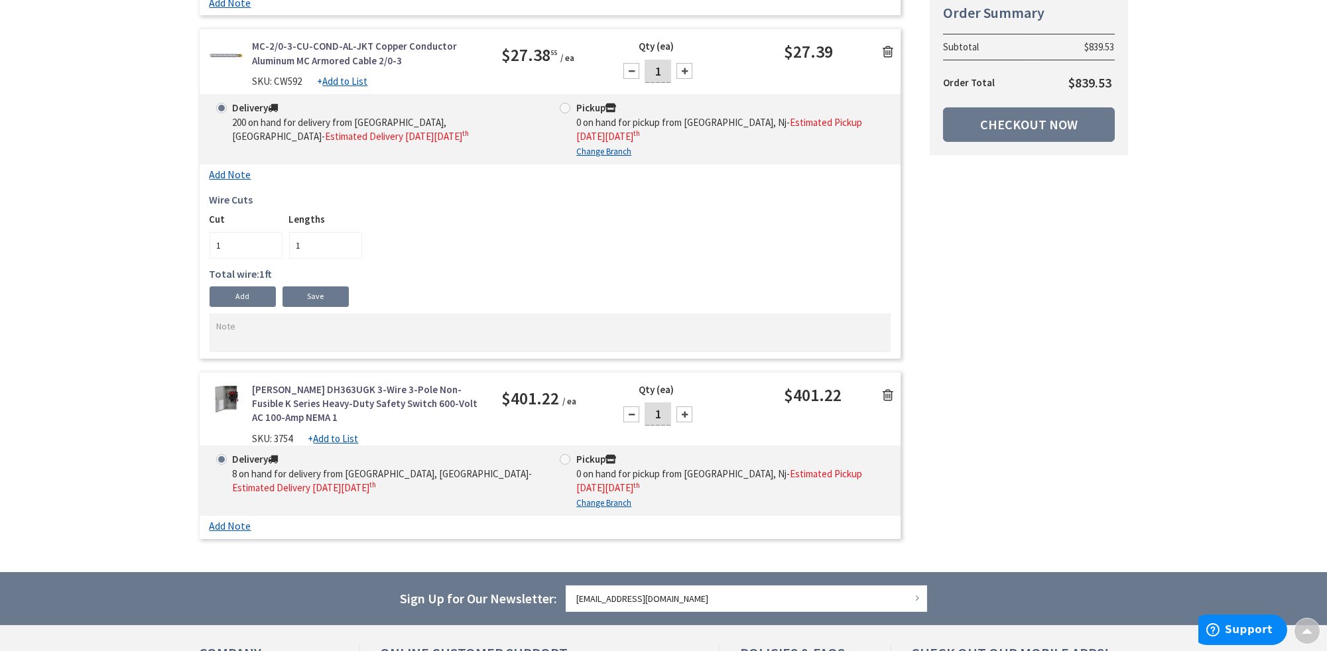
click at [892, 393] on icon at bounding box center [888, 395] width 11 height 13
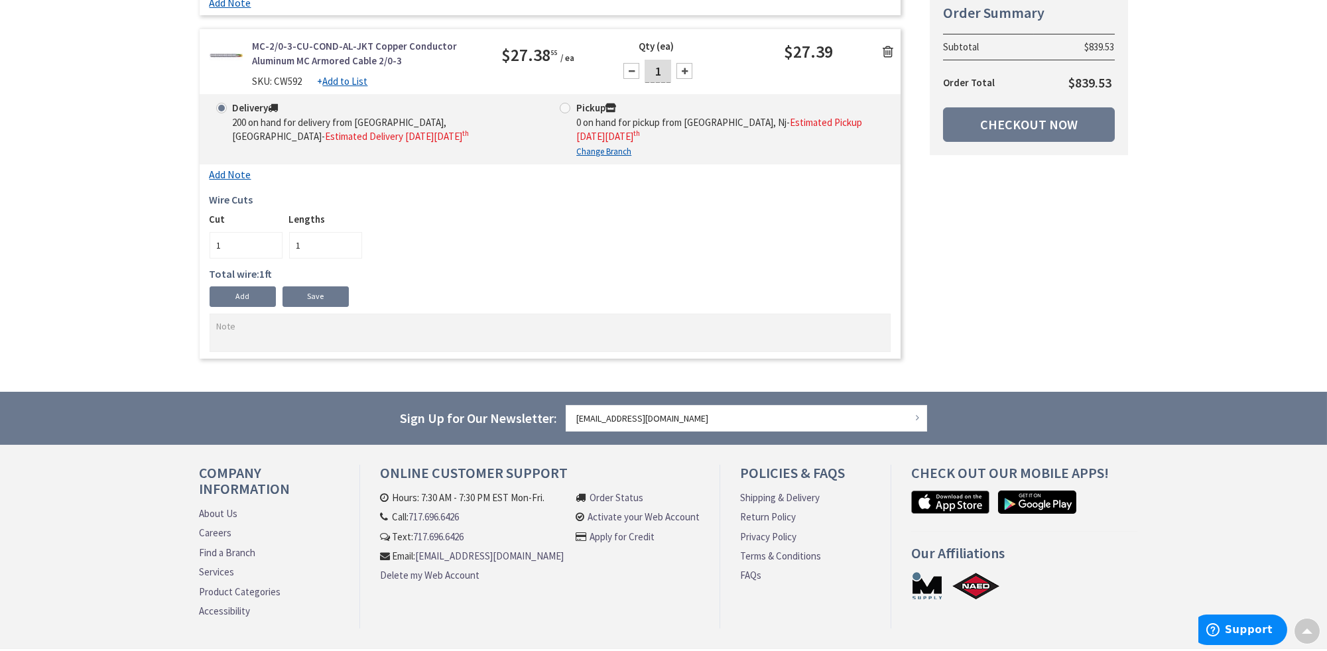
click at [886, 51] on icon at bounding box center [888, 51] width 11 height 13
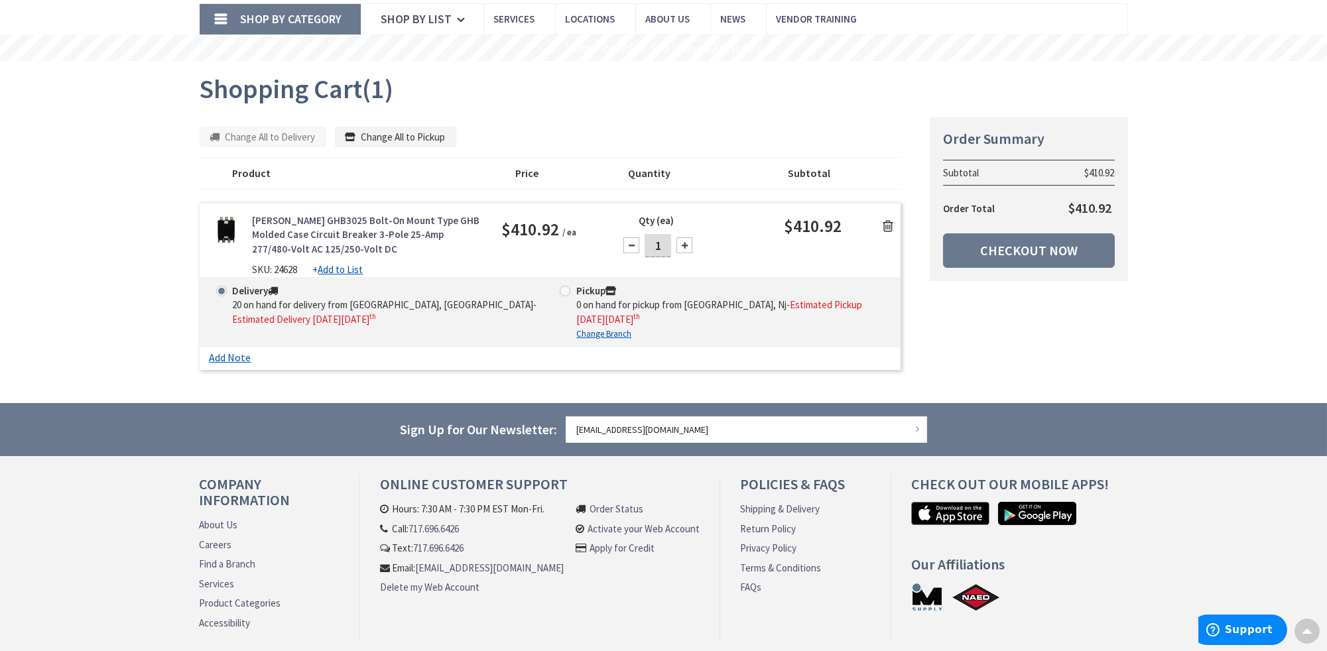
scroll to position [0, 0]
